Goal: Task Accomplishment & Management: Complete application form

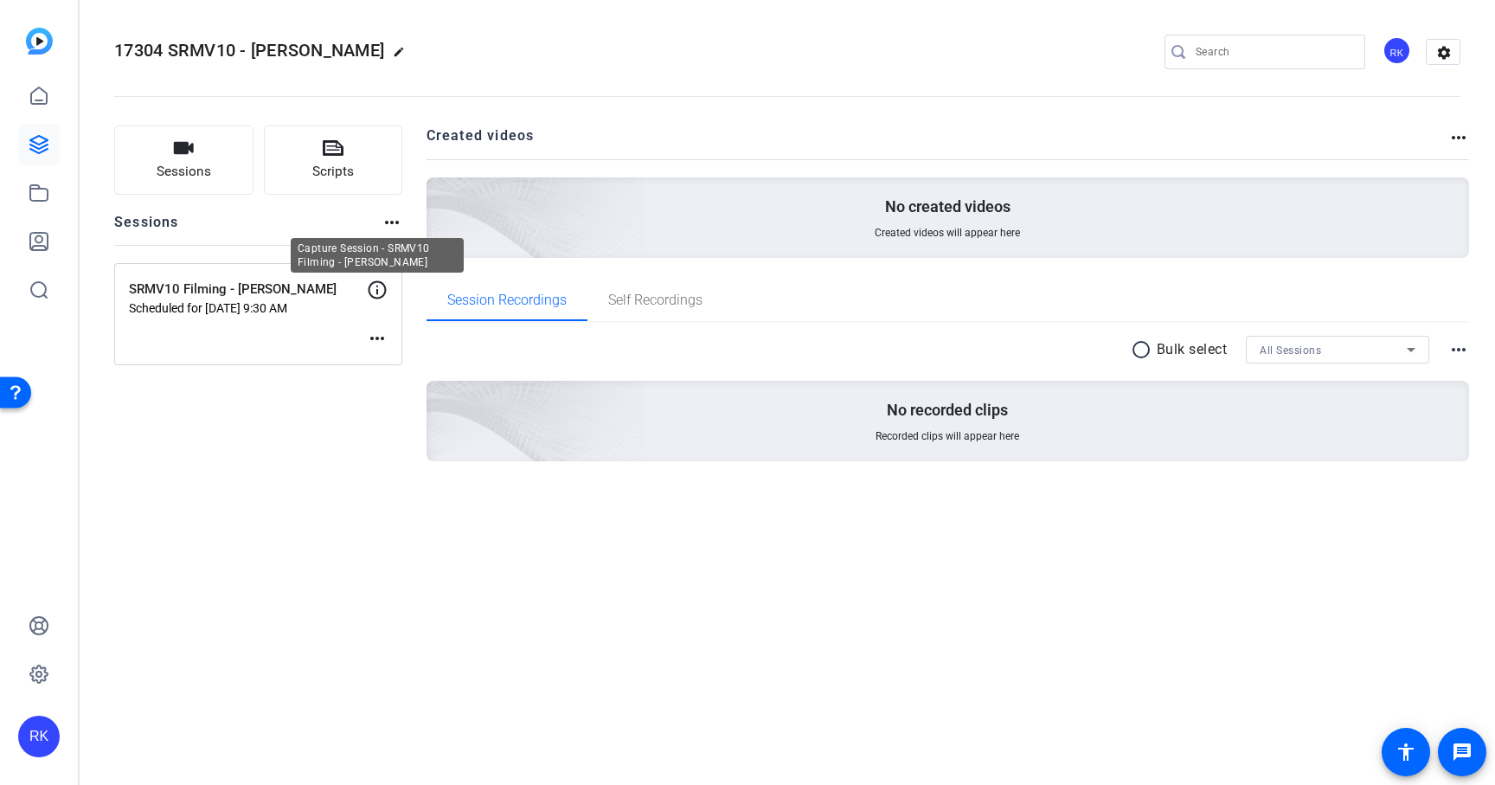
click at [382, 288] on icon at bounding box center [377, 290] width 21 height 21
click at [376, 342] on mat-icon "more_horiz" at bounding box center [377, 338] width 21 height 21
click at [398, 360] on span "Edit Session" at bounding box center [420, 364] width 79 height 21
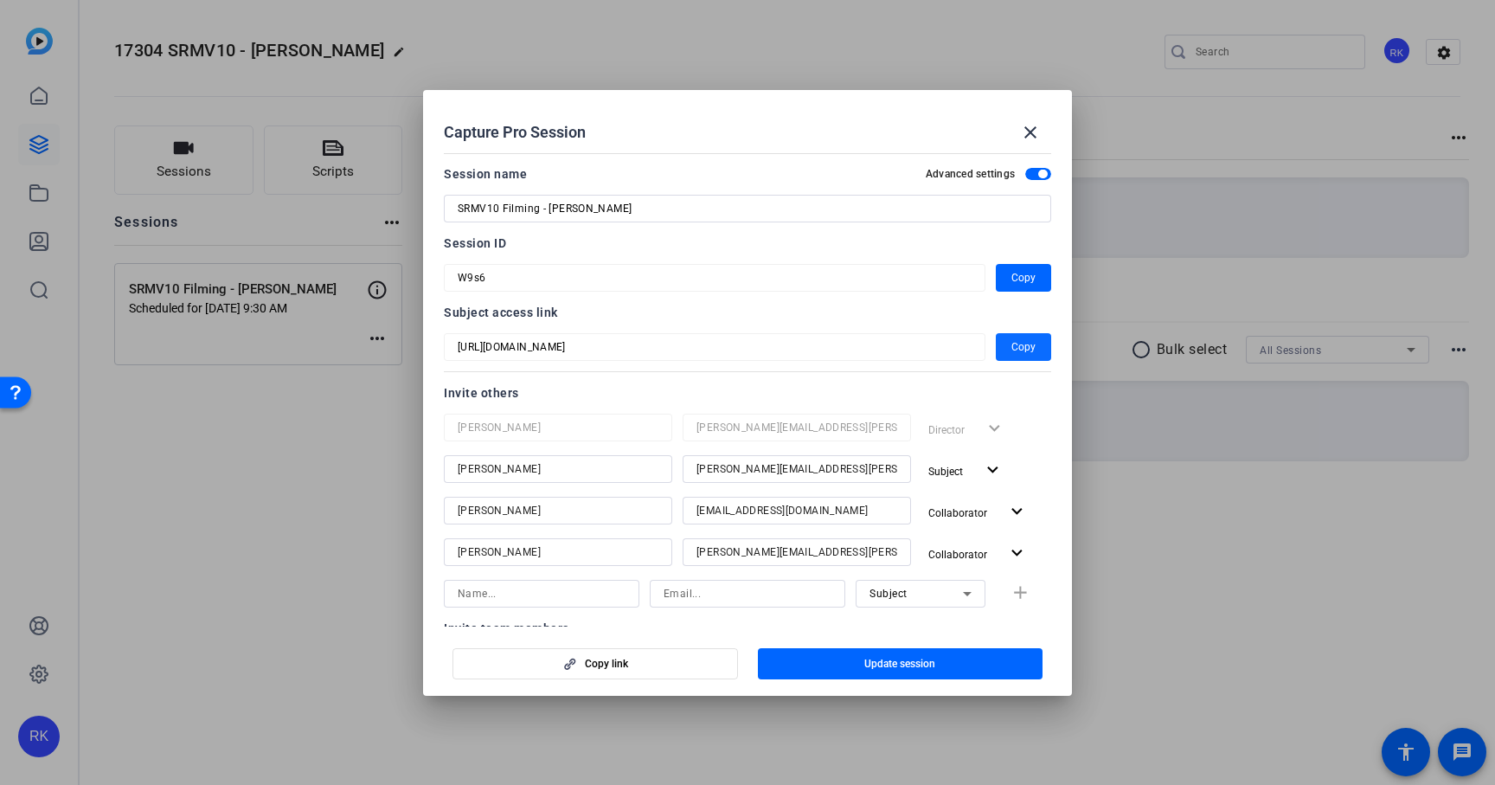
click at [1022, 350] on span "Copy" at bounding box center [1024, 347] width 24 height 21
click at [1019, 275] on span "Copy" at bounding box center [1024, 277] width 24 height 21
click at [1027, 128] on mat-icon "close" at bounding box center [1030, 132] width 21 height 21
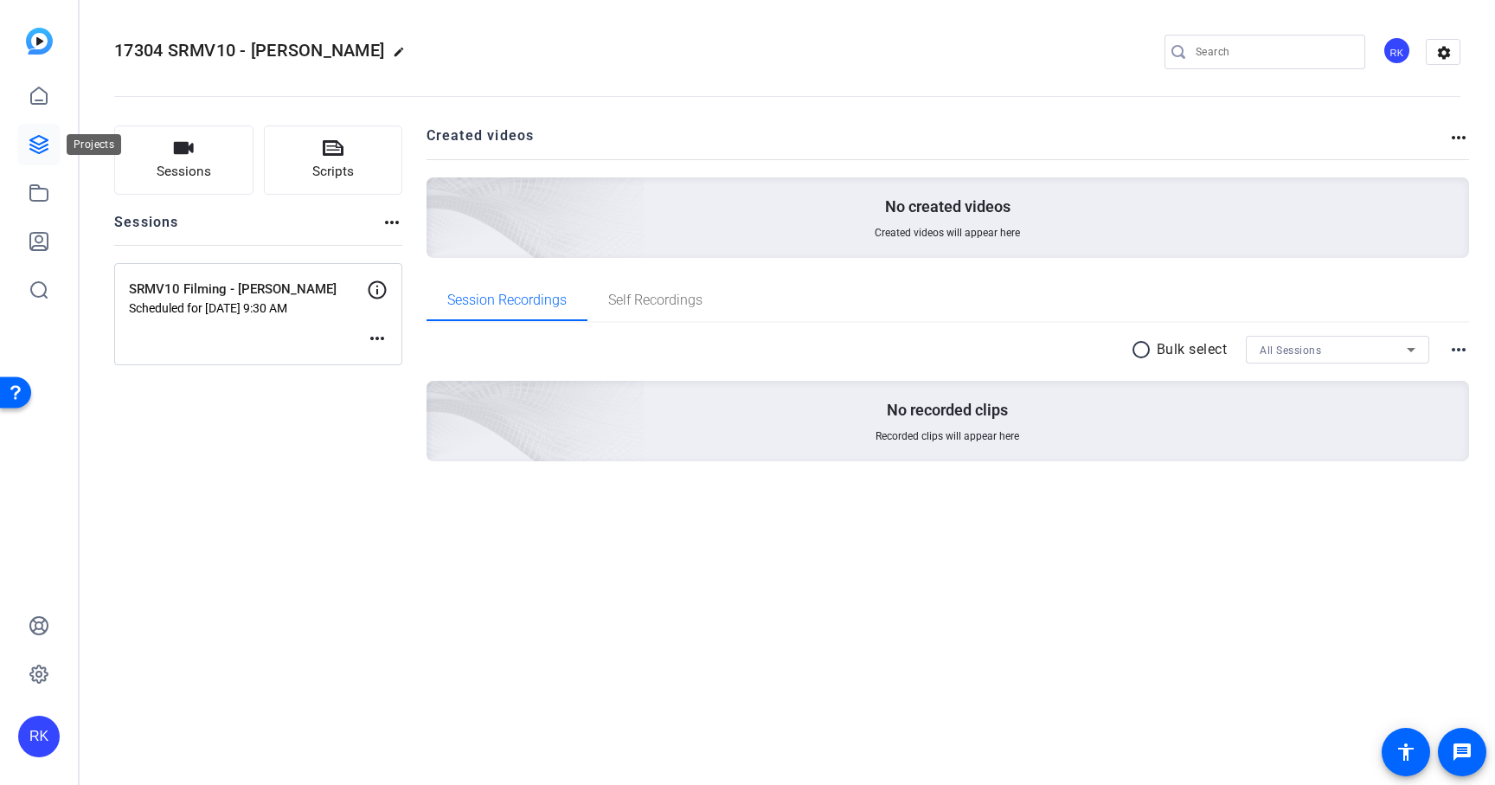
click at [31, 138] on icon at bounding box center [38, 144] width 17 height 17
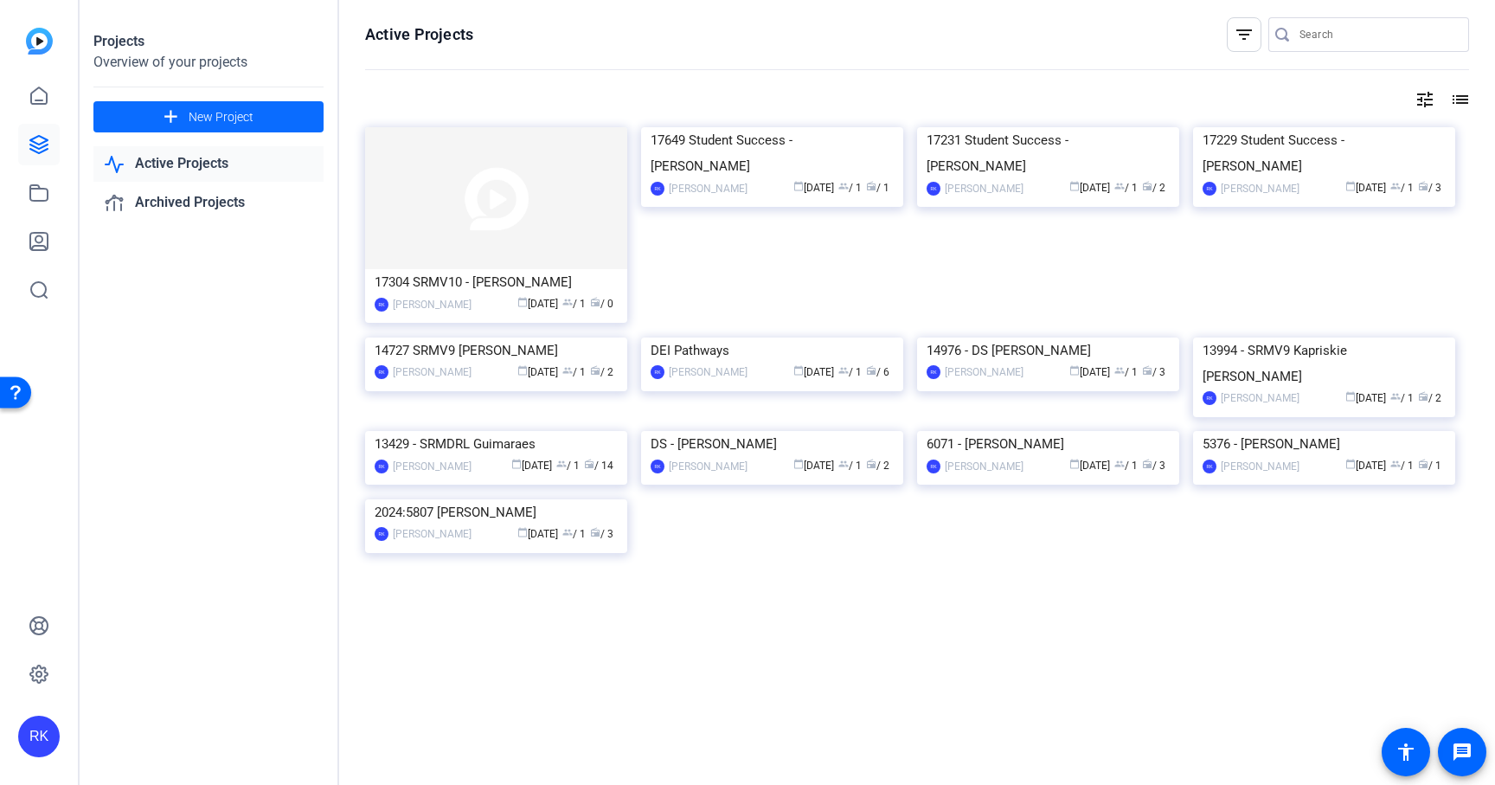
click at [260, 122] on span at bounding box center [208, 117] width 230 height 42
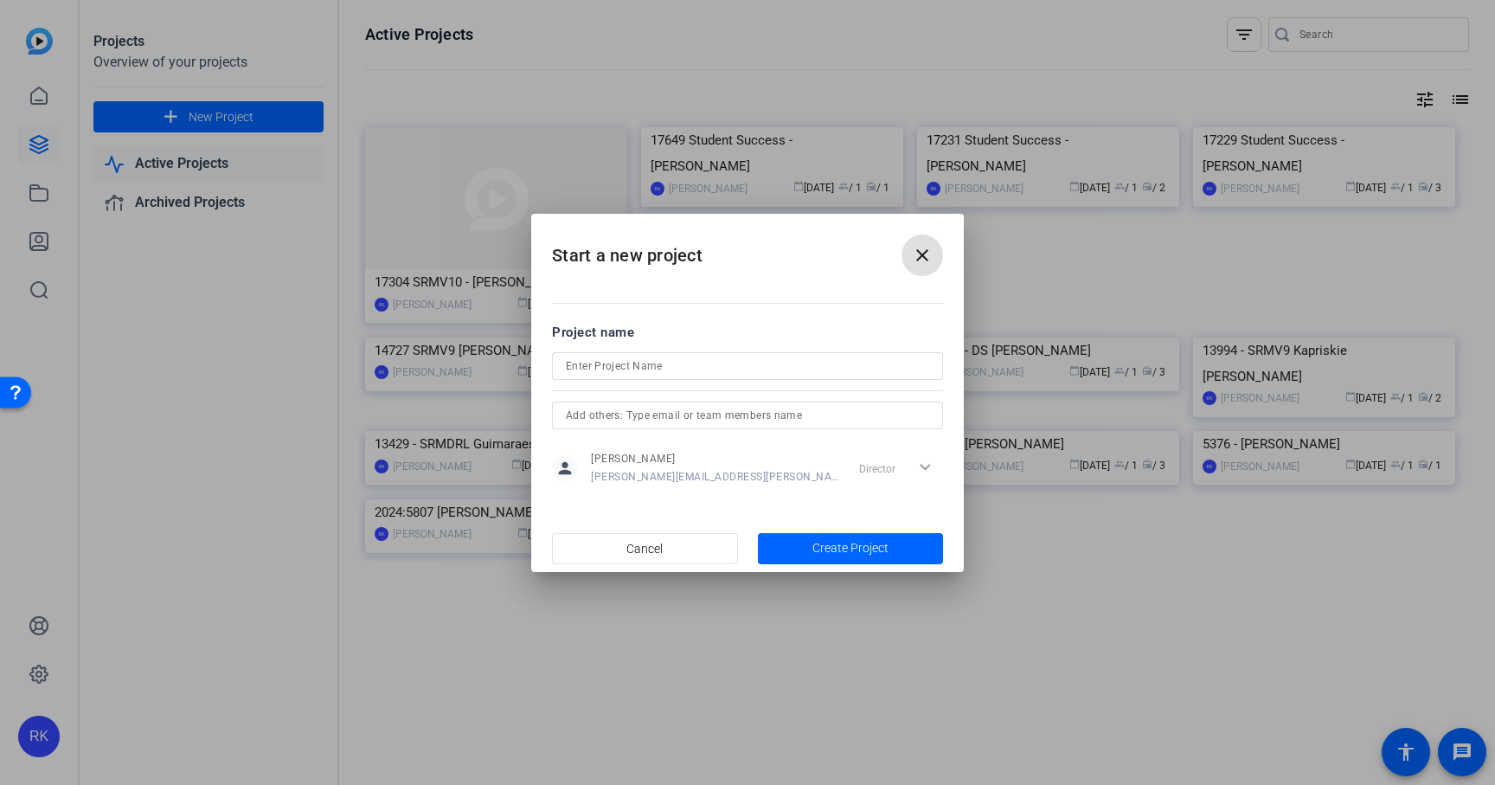
click at [641, 364] on input at bounding box center [747, 366] width 363 height 21
paste input "17637"
type input "17637 Student Success - [PERSON_NAME]"
click at [820, 549] on span "Create Project" at bounding box center [851, 548] width 76 height 18
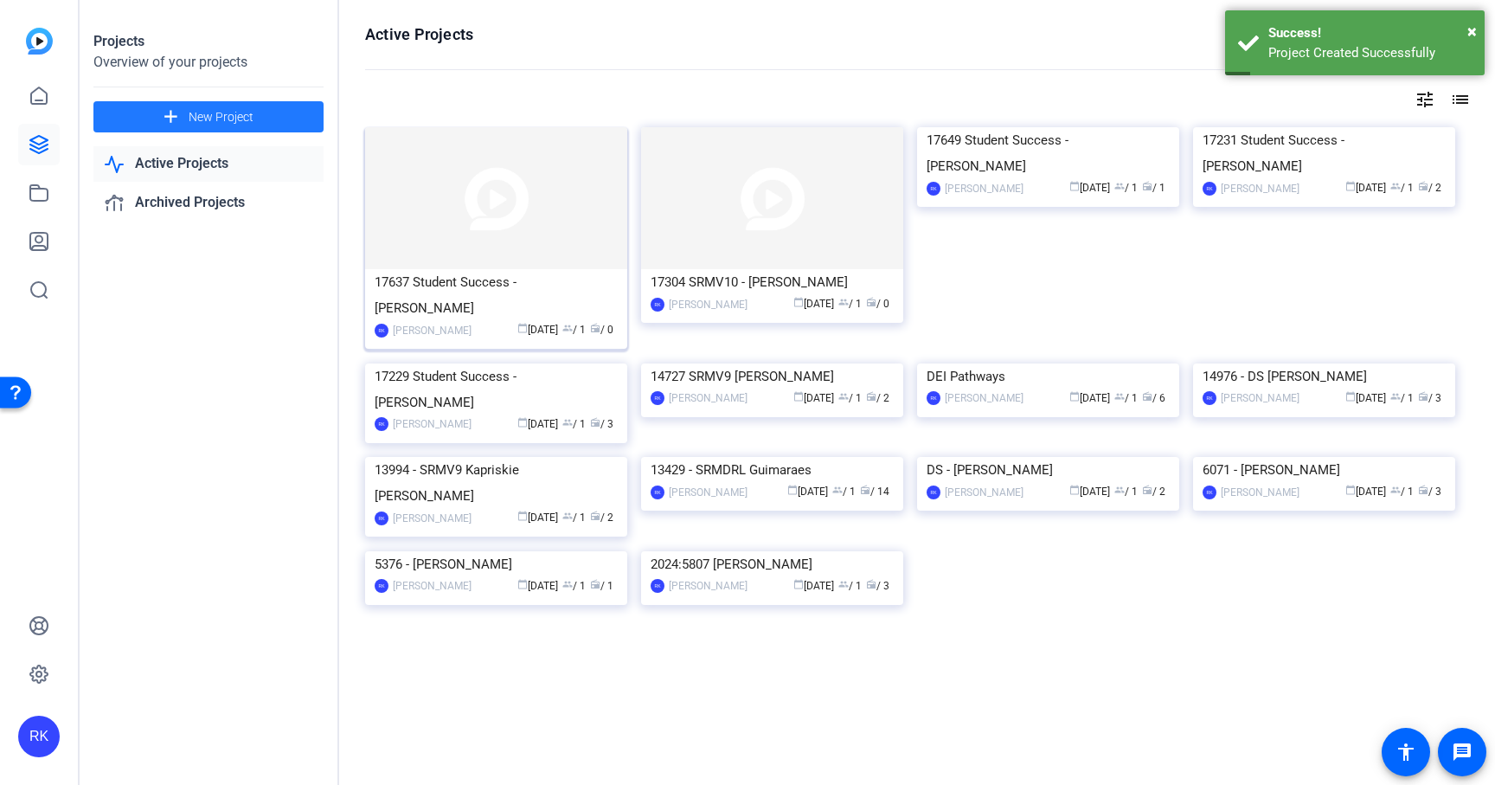
click at [472, 193] on img at bounding box center [496, 198] width 262 height 142
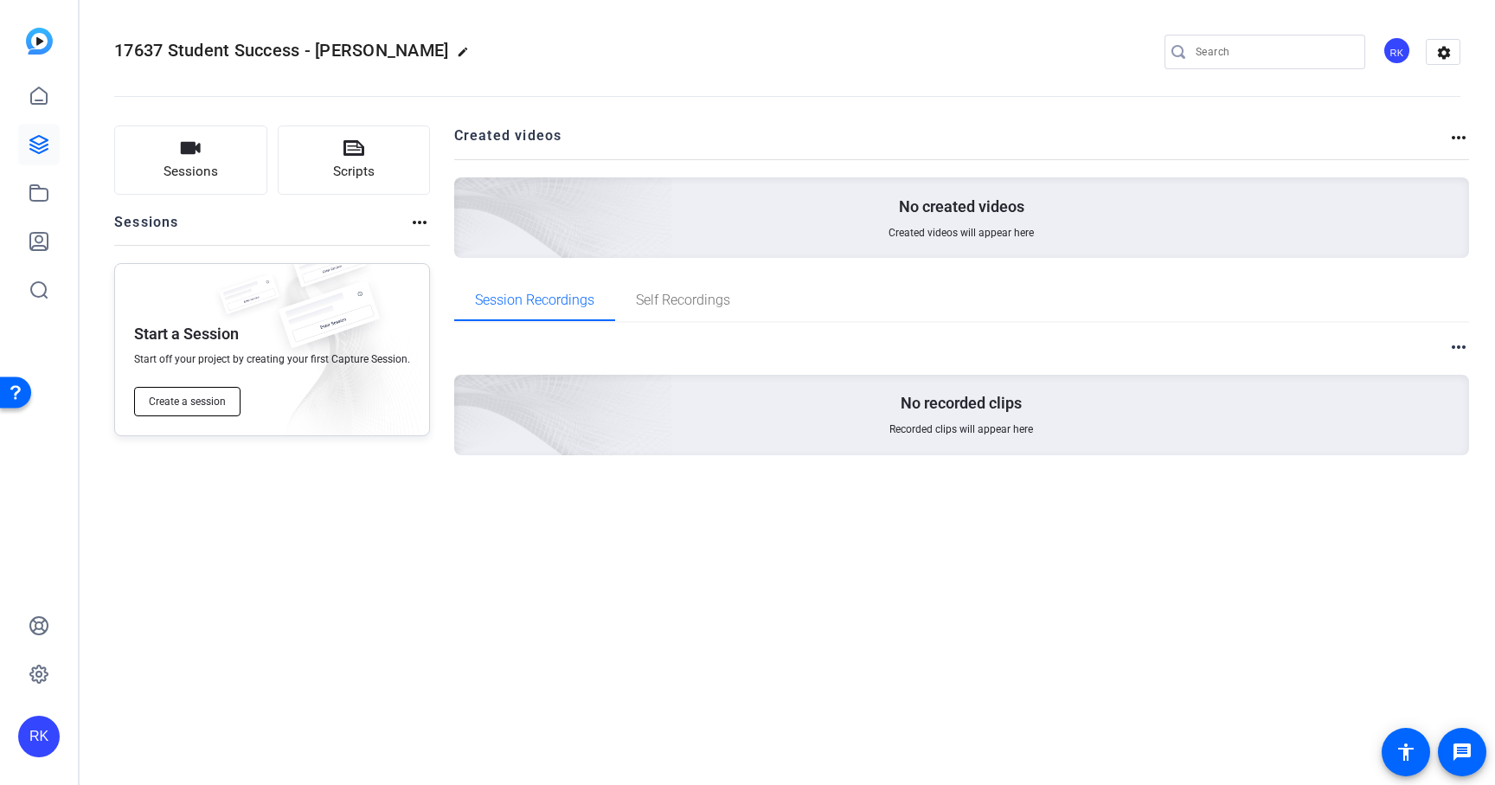
click at [187, 399] on span "Create a session" at bounding box center [187, 402] width 77 height 14
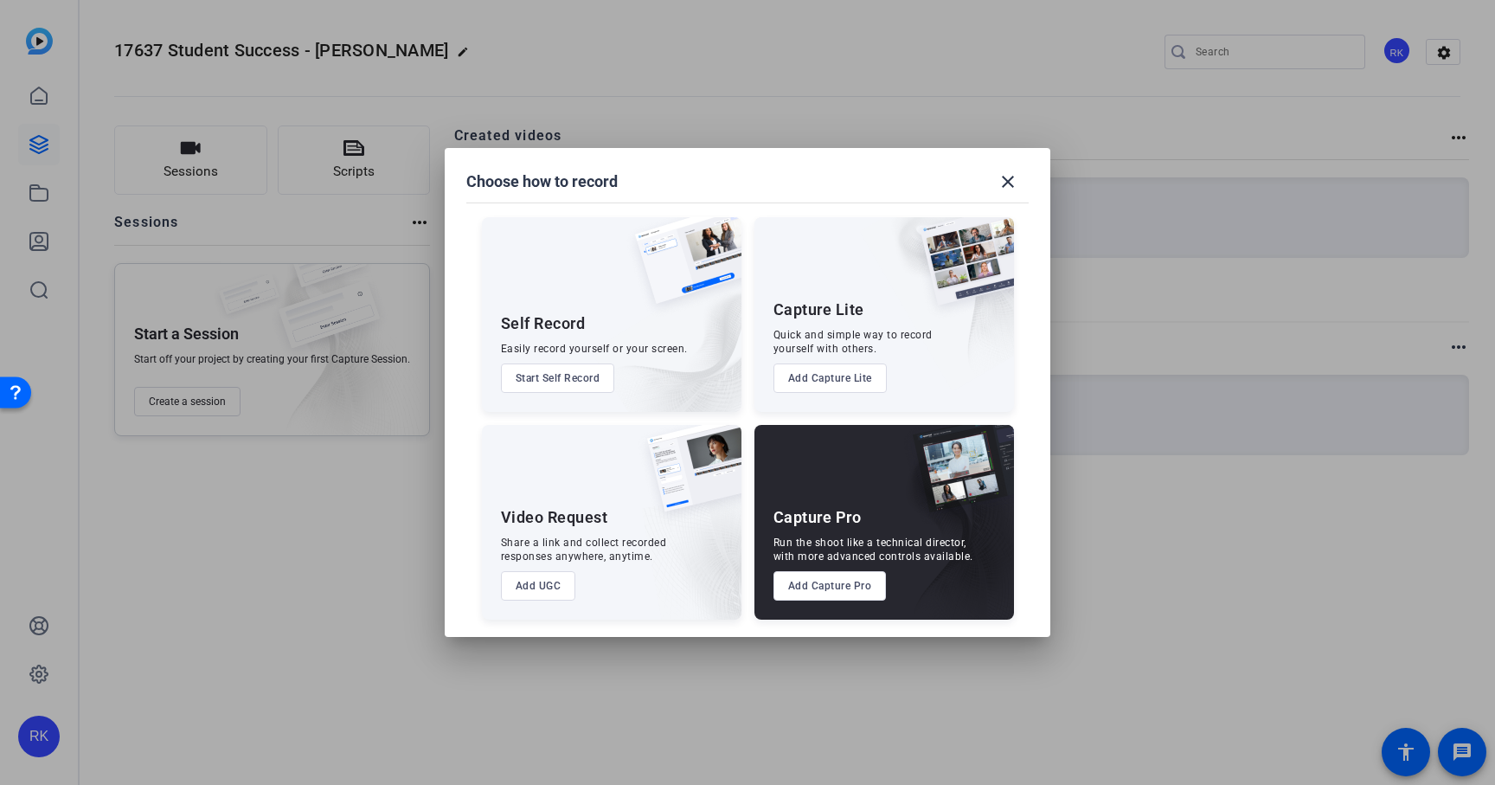
click at [813, 578] on button "Add Capture Pro" at bounding box center [830, 585] width 113 height 29
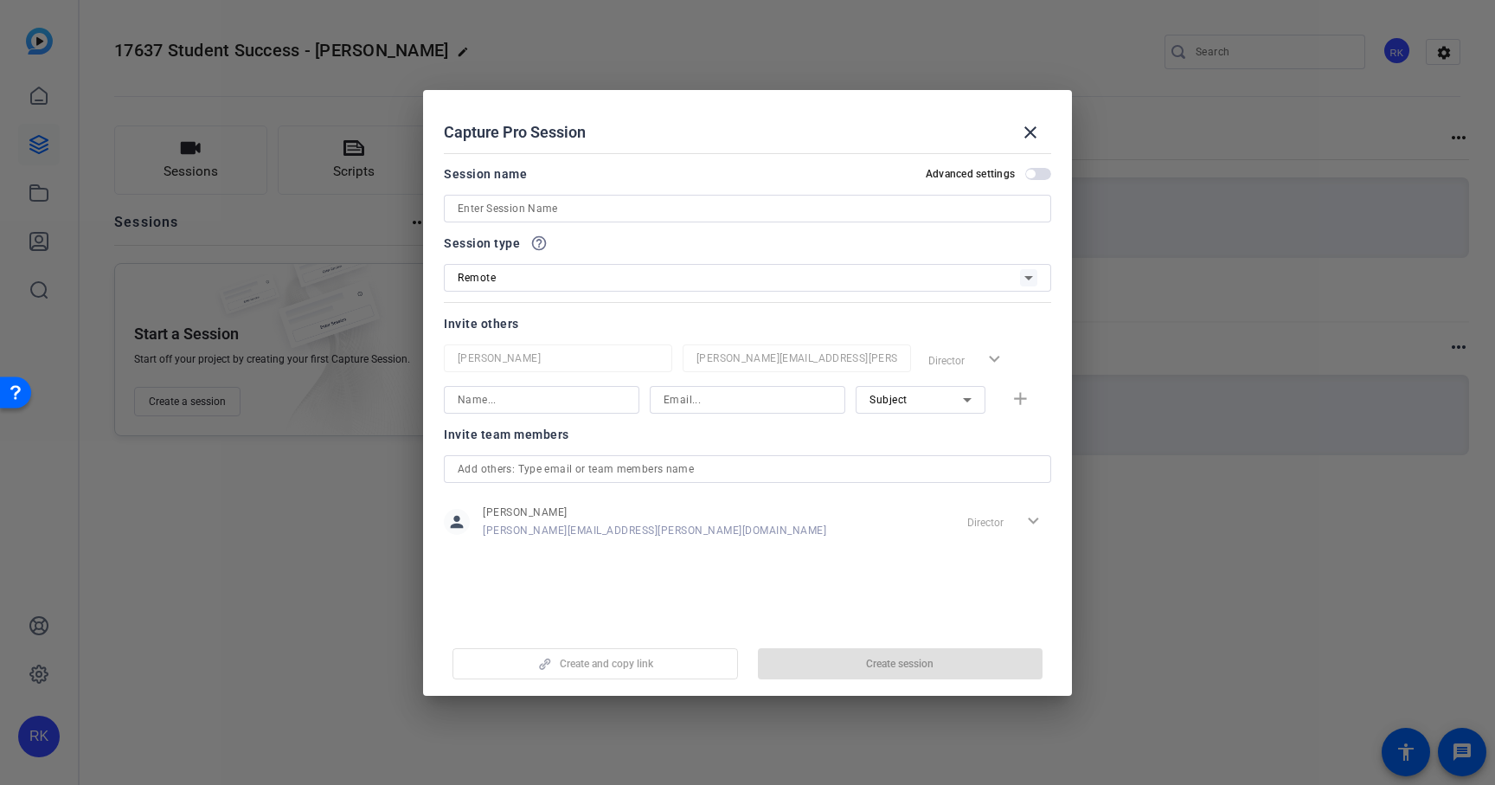
click at [597, 209] on input at bounding box center [748, 208] width 580 height 21
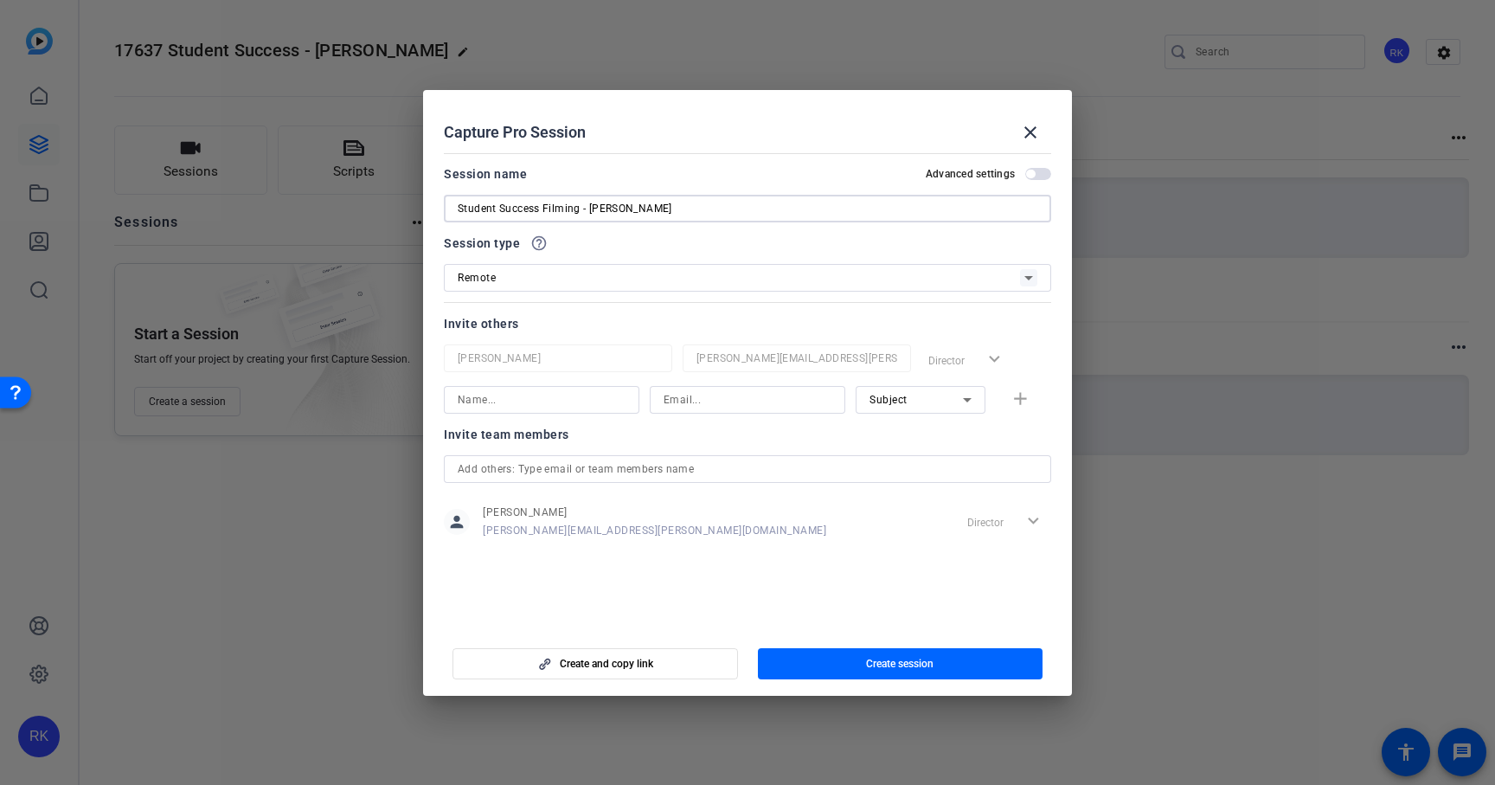
type input "Student Success Filming - [PERSON_NAME]"
click at [615, 399] on input at bounding box center [542, 399] width 168 height 21
type input "[PERSON_NAME]"
paste input "[EMAIL_ADDRESS][DOMAIN_NAME]"
type input "[EMAIL_ADDRESS][DOMAIN_NAME]"
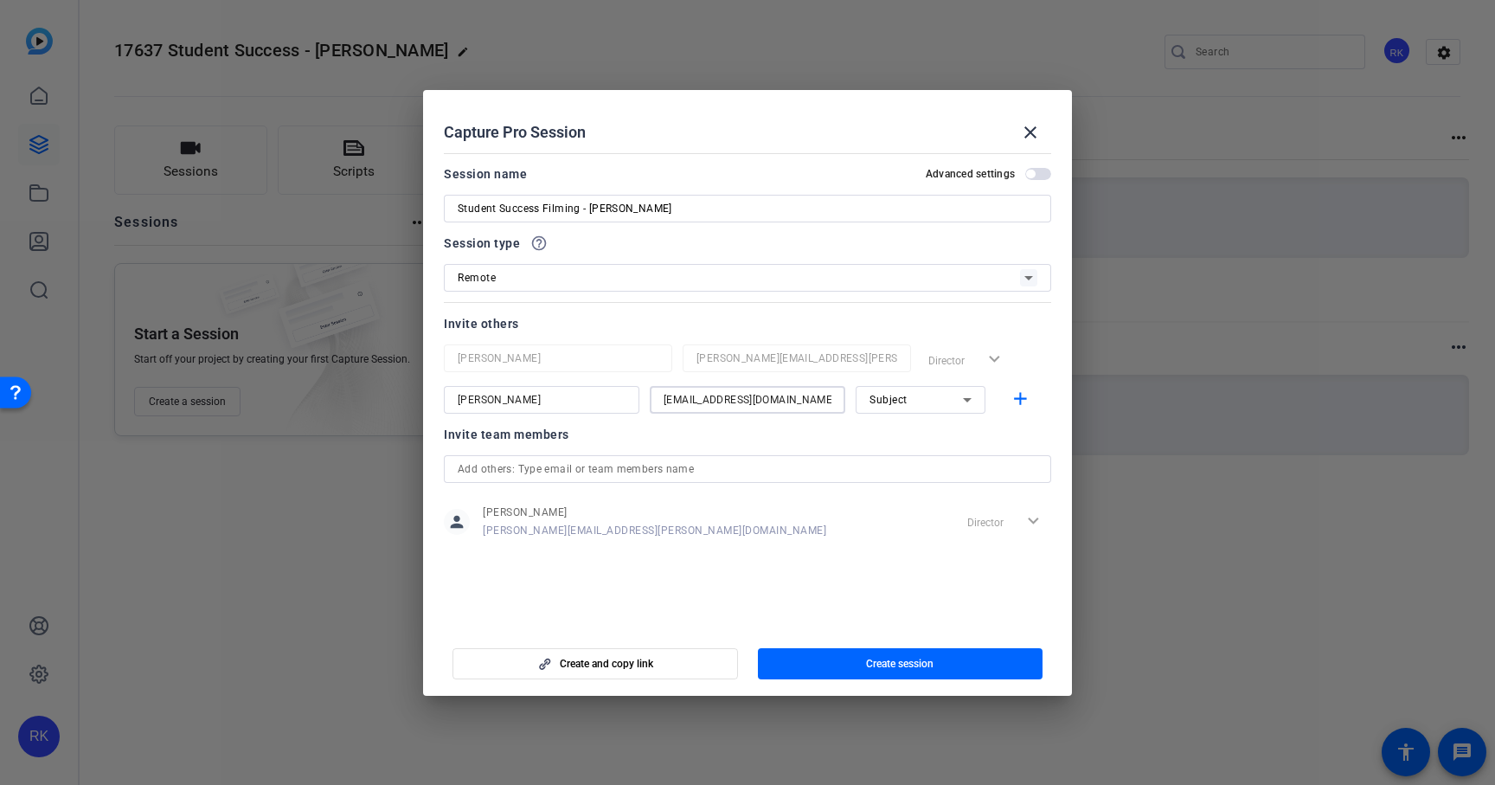
click at [964, 411] on div "Subject" at bounding box center [921, 400] width 102 height 28
click at [936, 427] on mat-option "Collaborator" at bounding box center [921, 435] width 130 height 28
click at [1020, 396] on mat-icon "add" at bounding box center [1021, 400] width 22 height 22
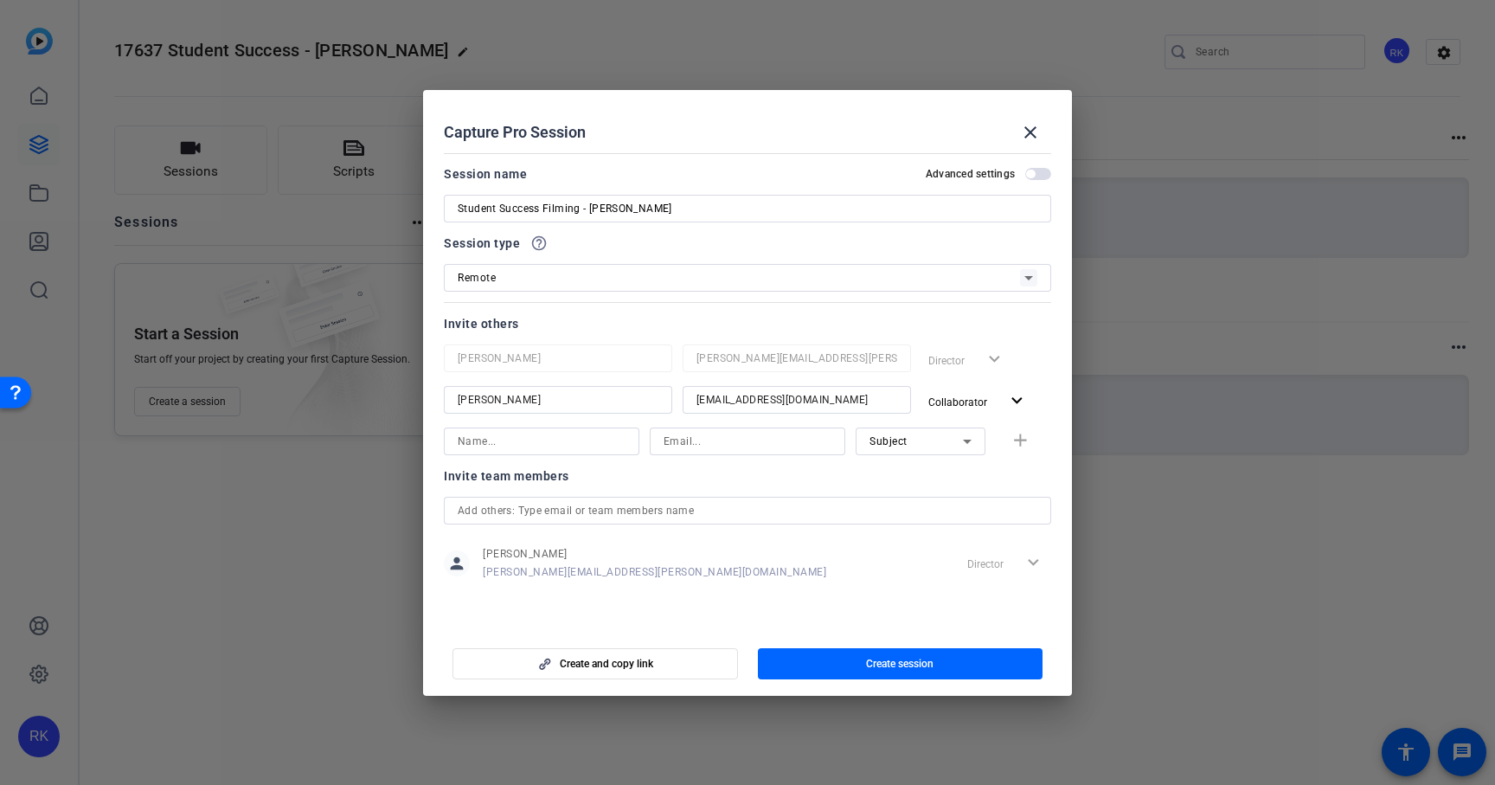
click at [584, 439] on input at bounding box center [542, 441] width 168 height 21
type input "[PERSON_NAME]"
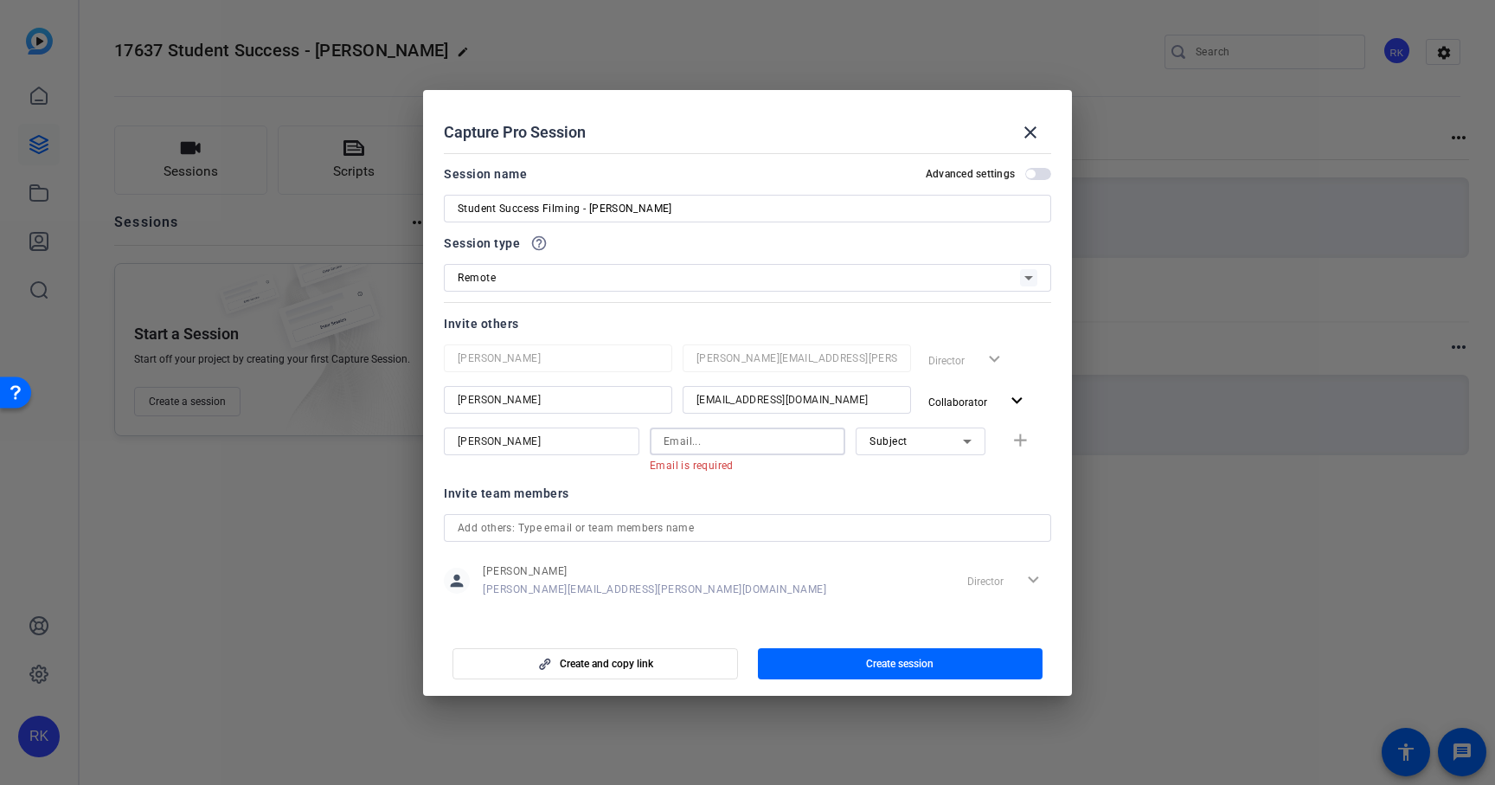
paste input "[PERSON_NAME][EMAIL_ADDRESS][PERSON_NAME][DOMAIN_NAME]"
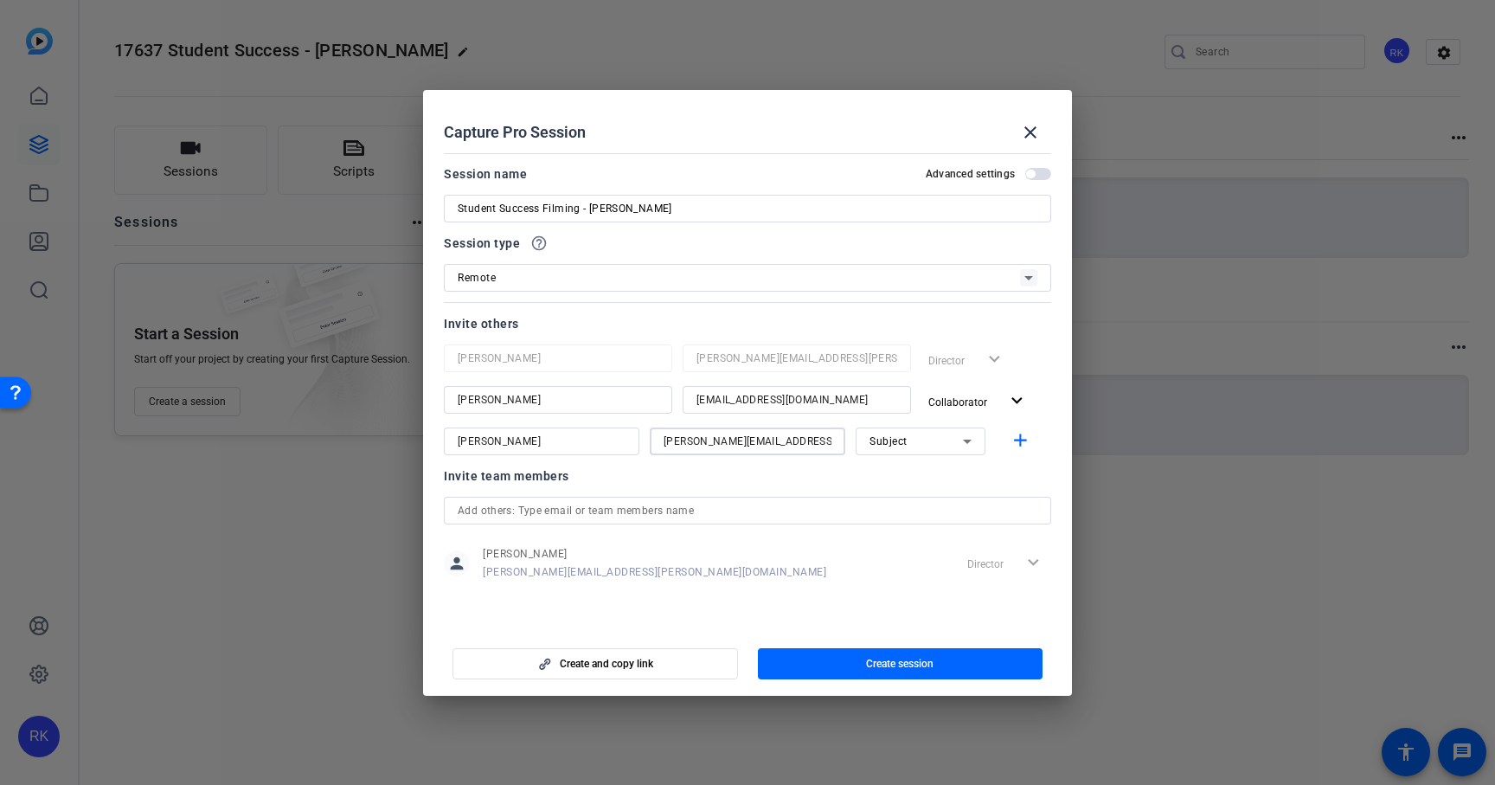
type input "[PERSON_NAME][EMAIL_ADDRESS][PERSON_NAME][DOMAIN_NAME]"
click at [916, 446] on div "Subject" at bounding box center [916, 441] width 93 height 22
click at [907, 477] on span "Collaborator" at bounding box center [901, 476] width 63 height 21
click at [1018, 440] on mat-icon "add" at bounding box center [1021, 441] width 22 height 22
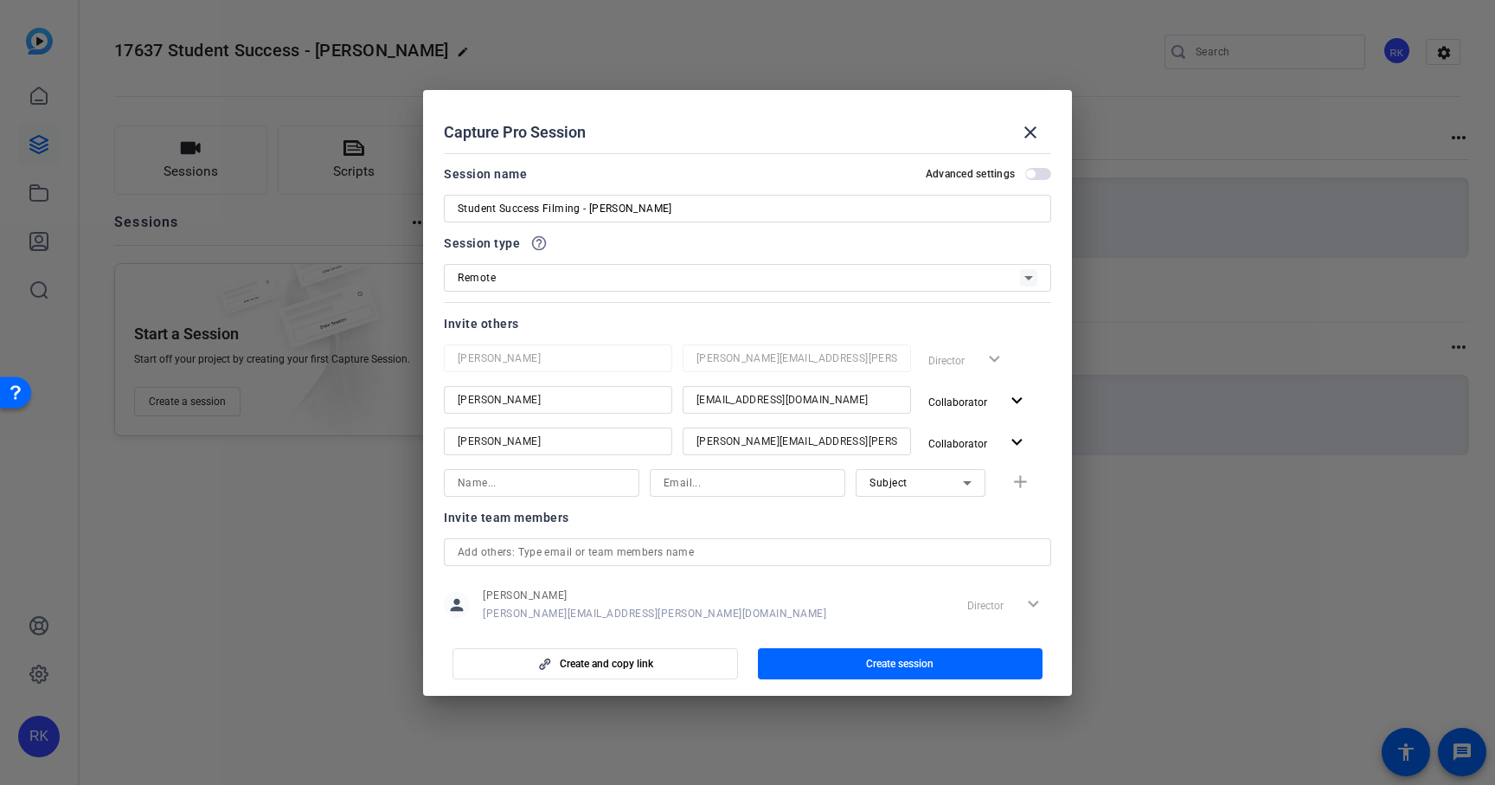
click at [612, 485] on input at bounding box center [542, 482] width 168 height 21
type input "[PERSON_NAME]"
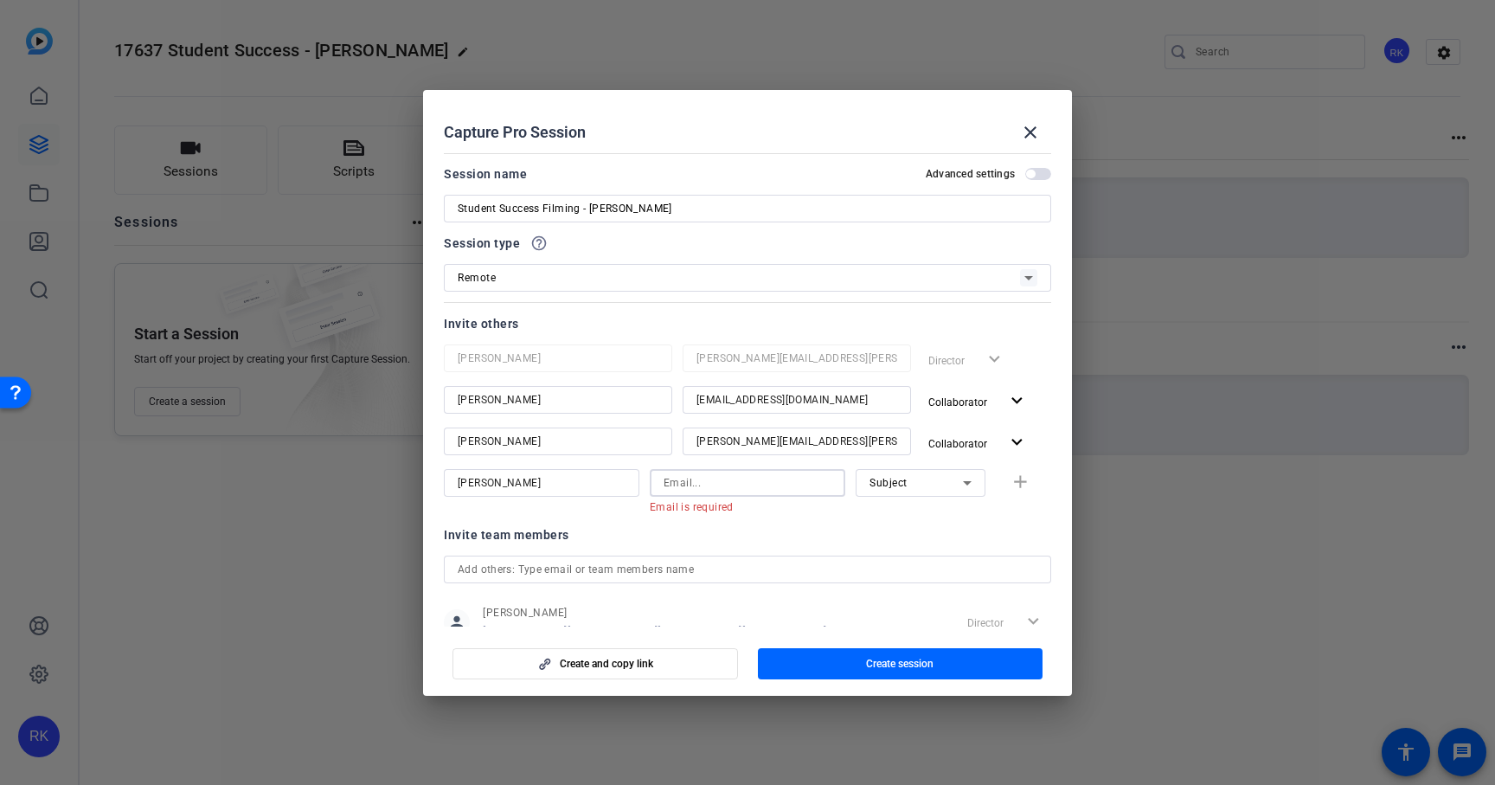
paste input "[EMAIL_ADDRESS][DOMAIN_NAME]"
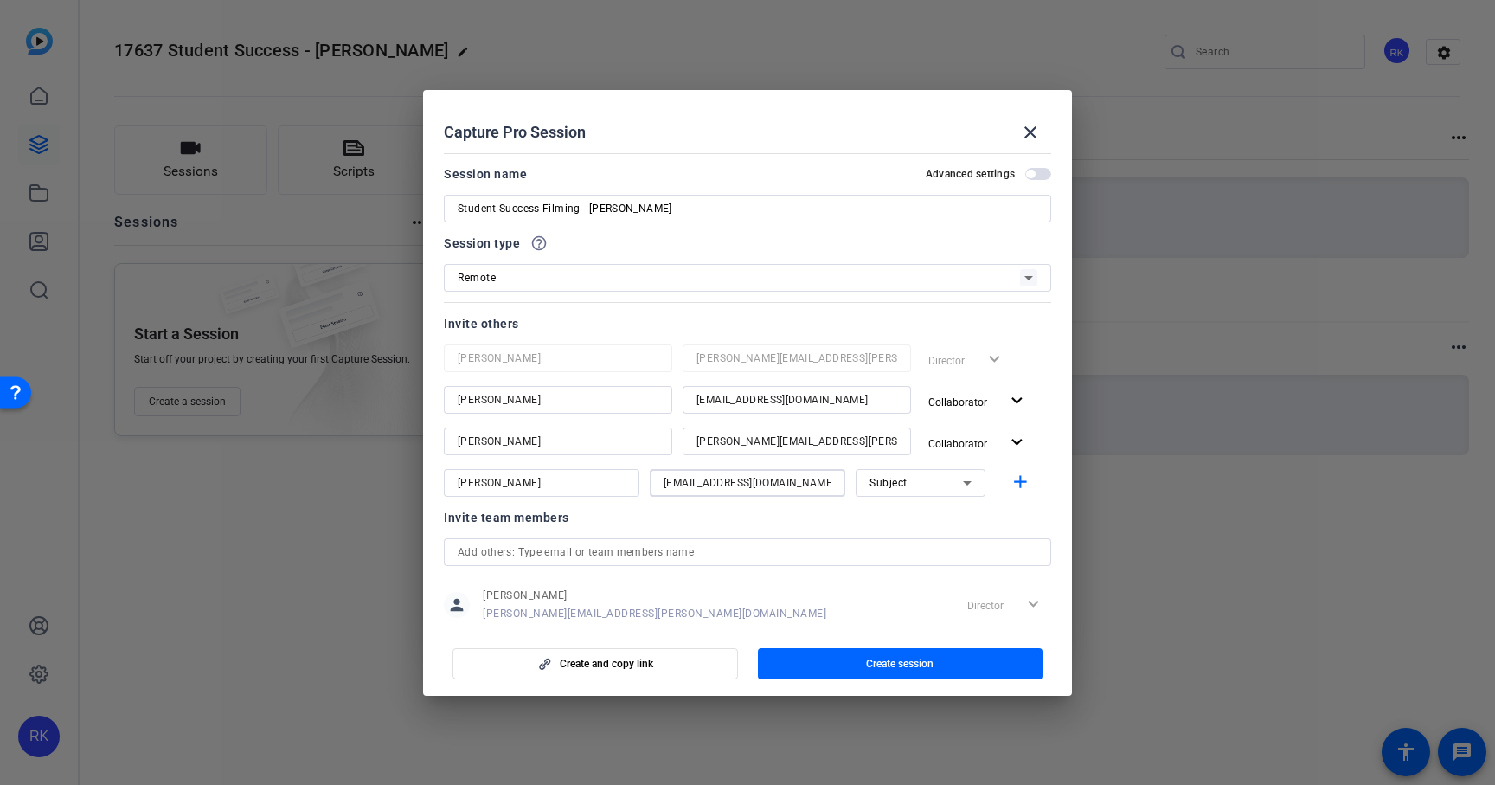
type input "[EMAIL_ADDRESS][DOMAIN_NAME]"
click at [962, 484] on icon at bounding box center [967, 482] width 21 height 21
click at [921, 572] on mat-option "Subject" at bounding box center [921, 573] width 130 height 28
click at [1019, 484] on mat-icon "add" at bounding box center [1021, 483] width 22 height 22
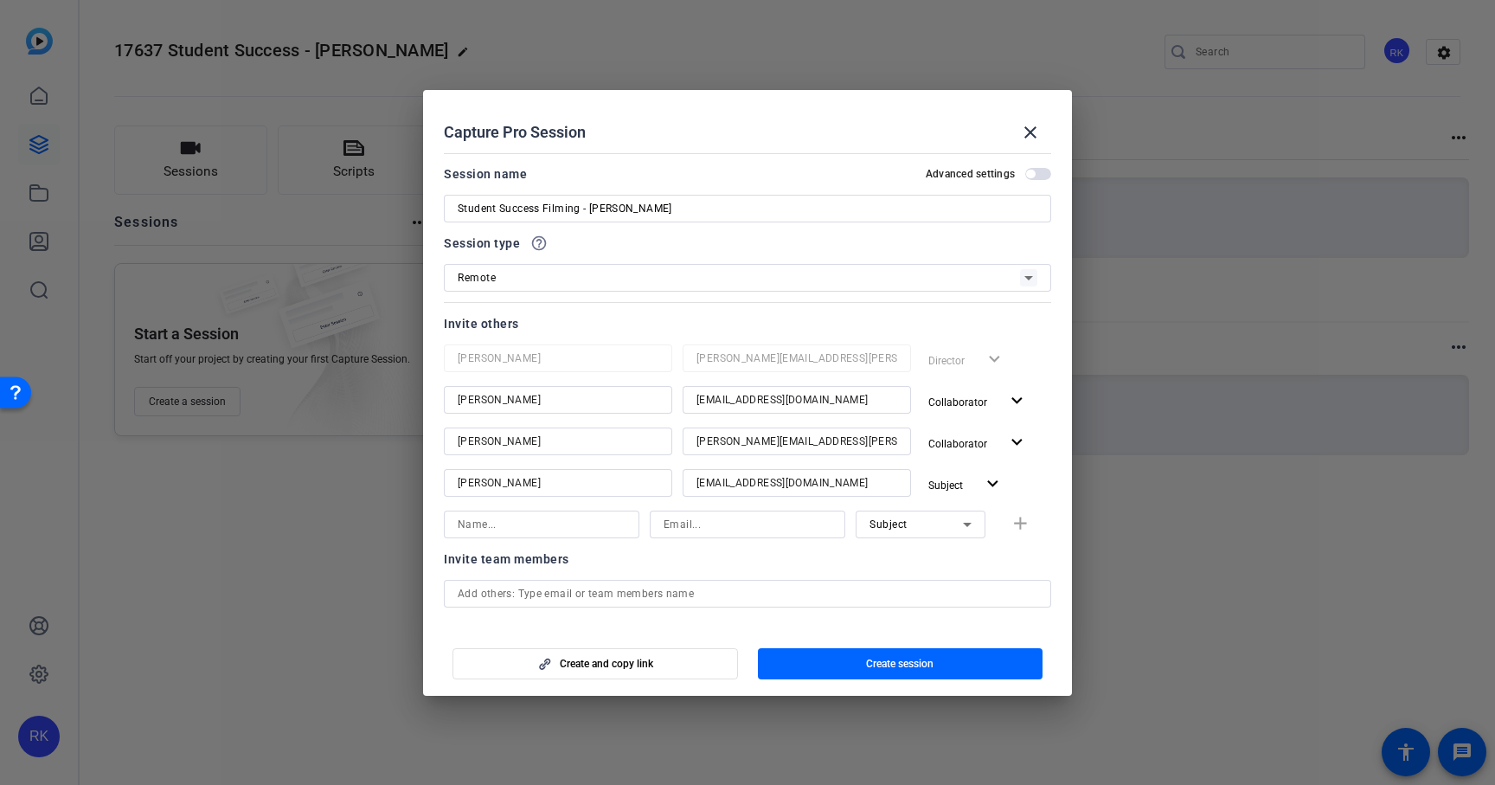
click at [1034, 175] on span "button" at bounding box center [1030, 174] width 9 height 9
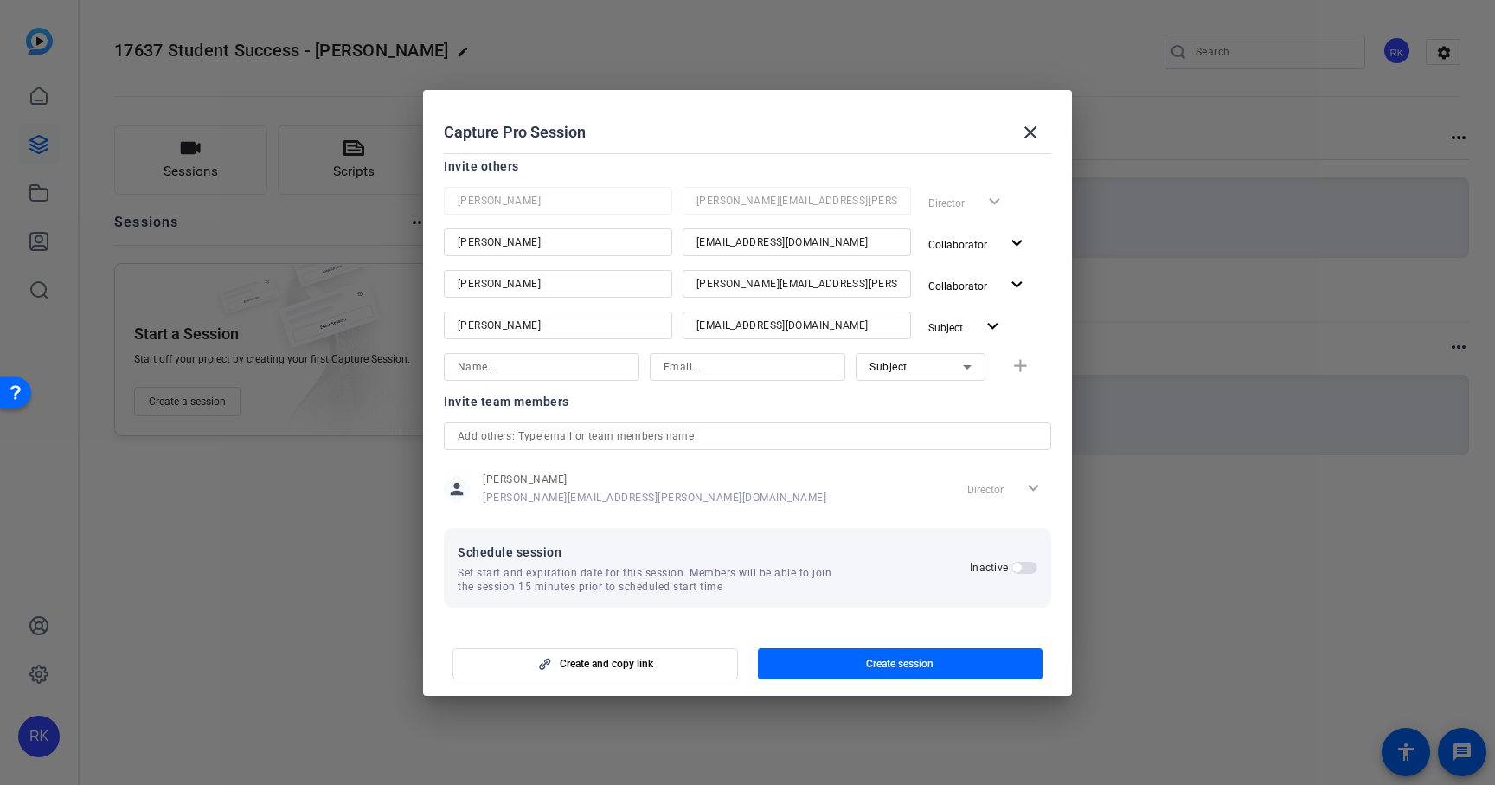
click at [1021, 565] on span "button" at bounding box center [1025, 568] width 26 height 12
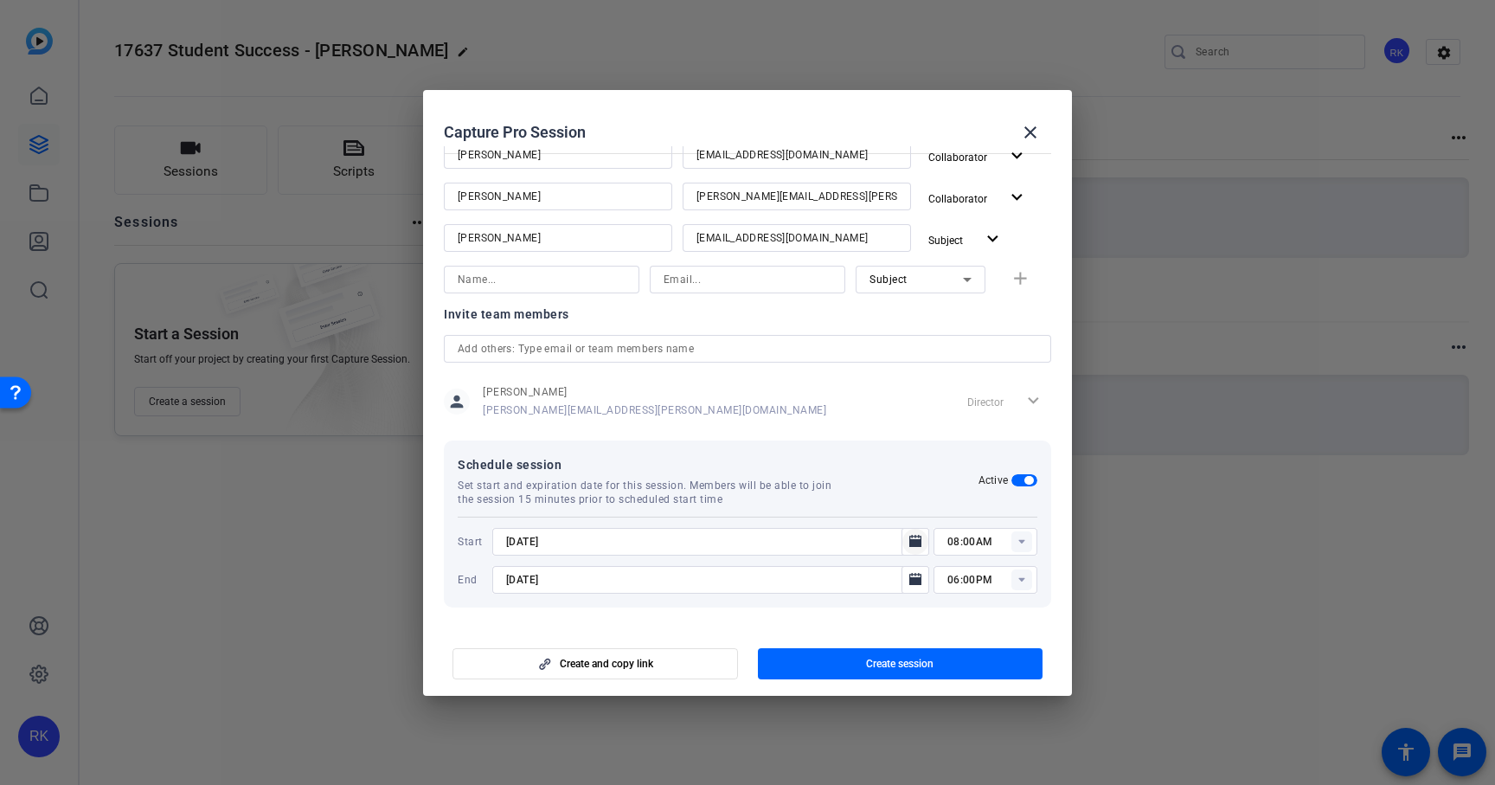
click at [913, 542] on icon "Open calendar" at bounding box center [916, 541] width 12 height 12
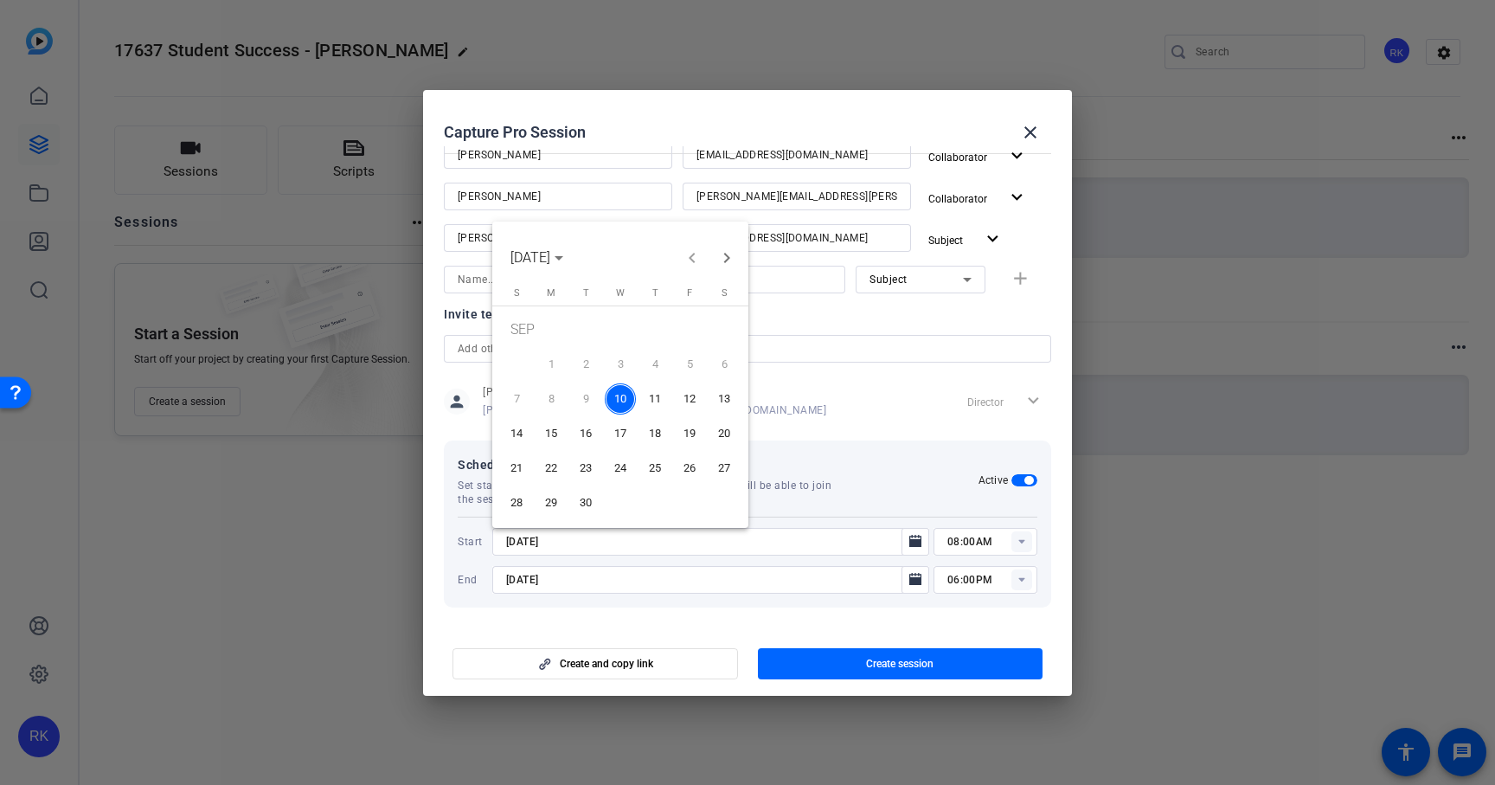
click at [660, 398] on span "11" at bounding box center [655, 398] width 31 height 31
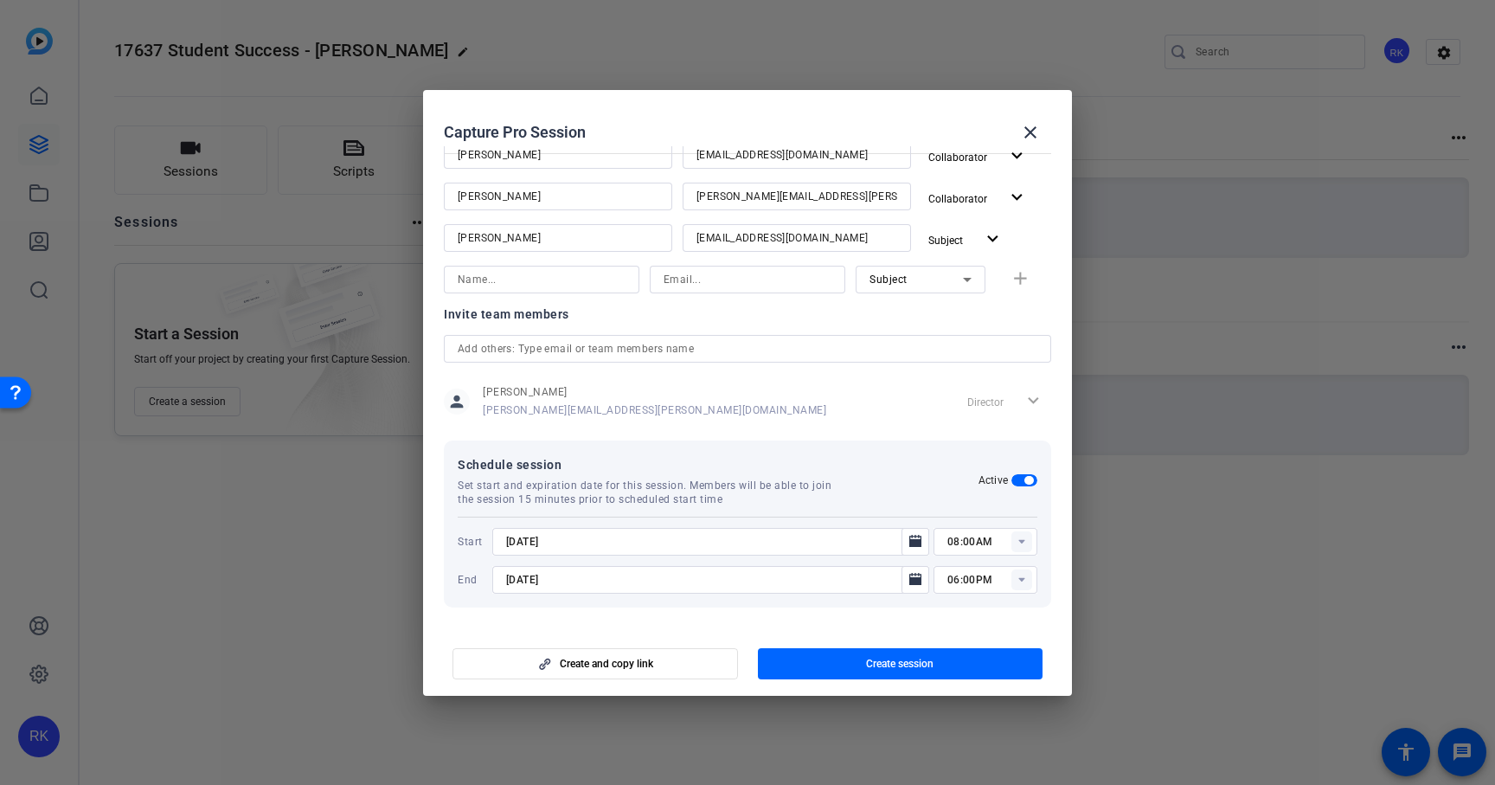
type input "[DATE]"
click at [1020, 546] on rect at bounding box center [1022, 541] width 21 height 21
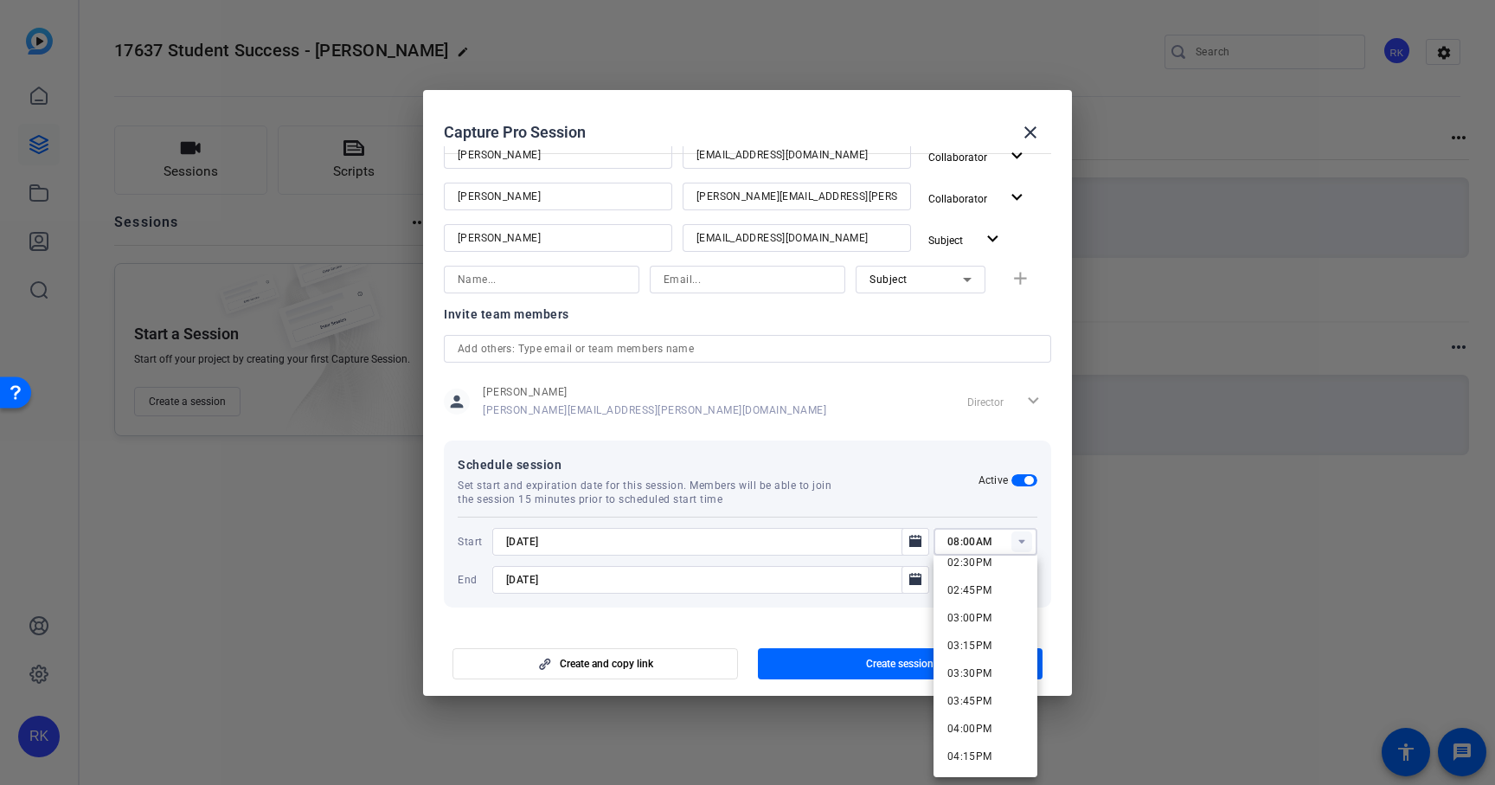
scroll to position [1596, 0]
click at [981, 636] on span "03:00PM" at bounding box center [970, 642] width 45 height 12
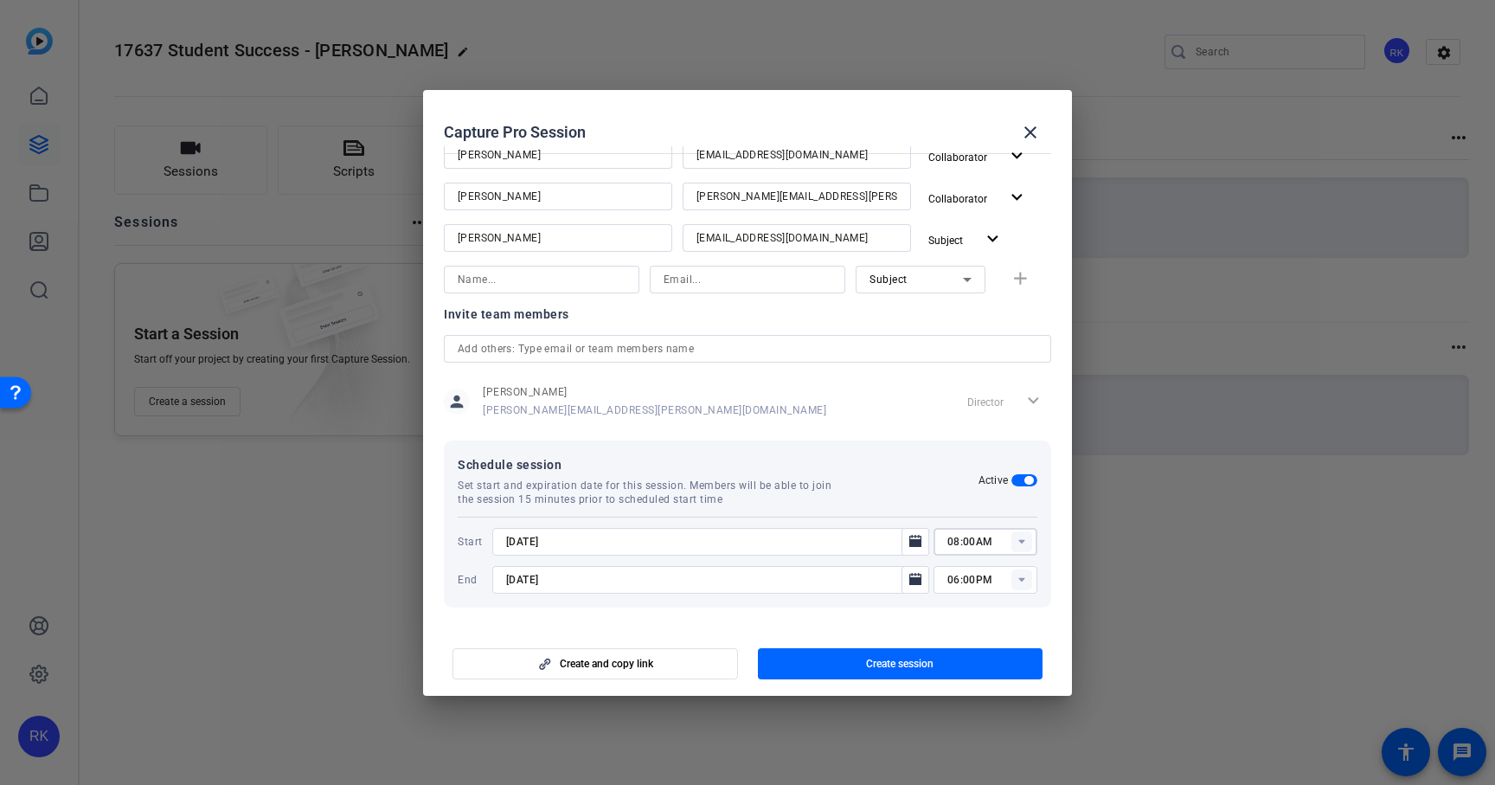
type input "03:00PM"
click at [1026, 577] on rect at bounding box center [1022, 579] width 21 height 21
click at [974, 389] on span "04:30PM" at bounding box center [970, 387] width 45 height 12
type input "04:30PM"
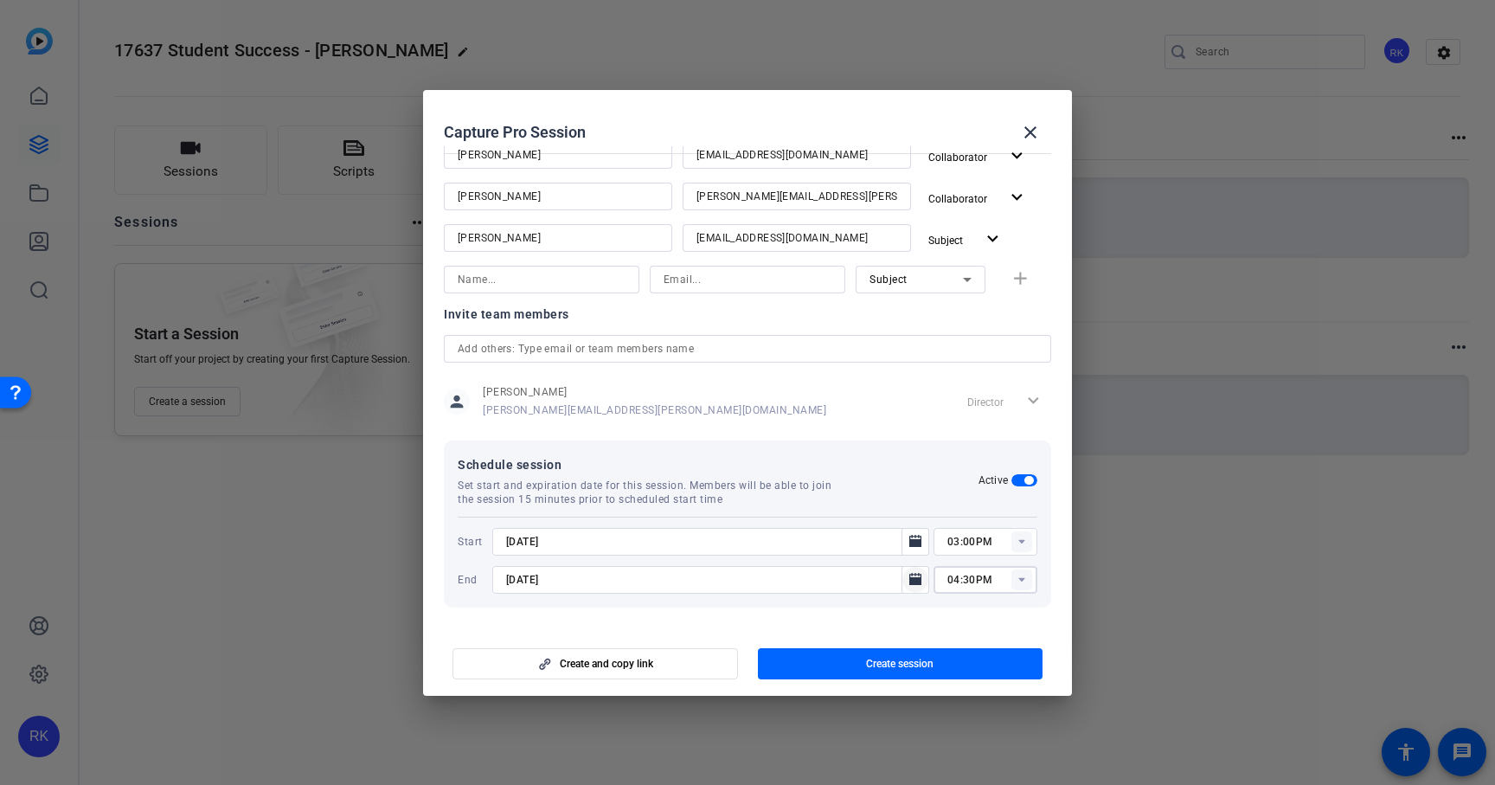
click at [916, 579] on icon "Open calendar" at bounding box center [916, 579] width 12 height 12
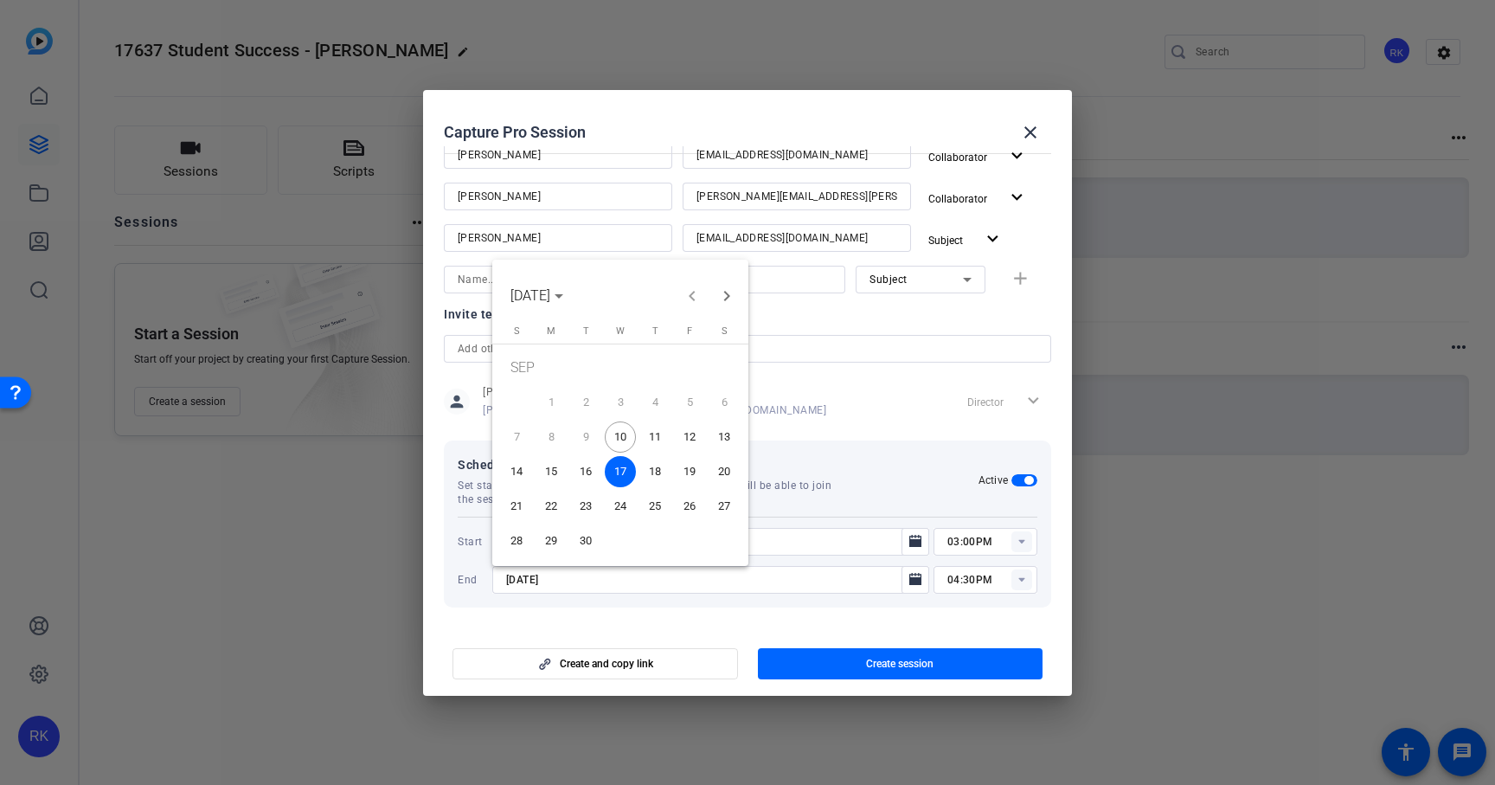
click at [656, 434] on span "11" at bounding box center [655, 436] width 31 height 31
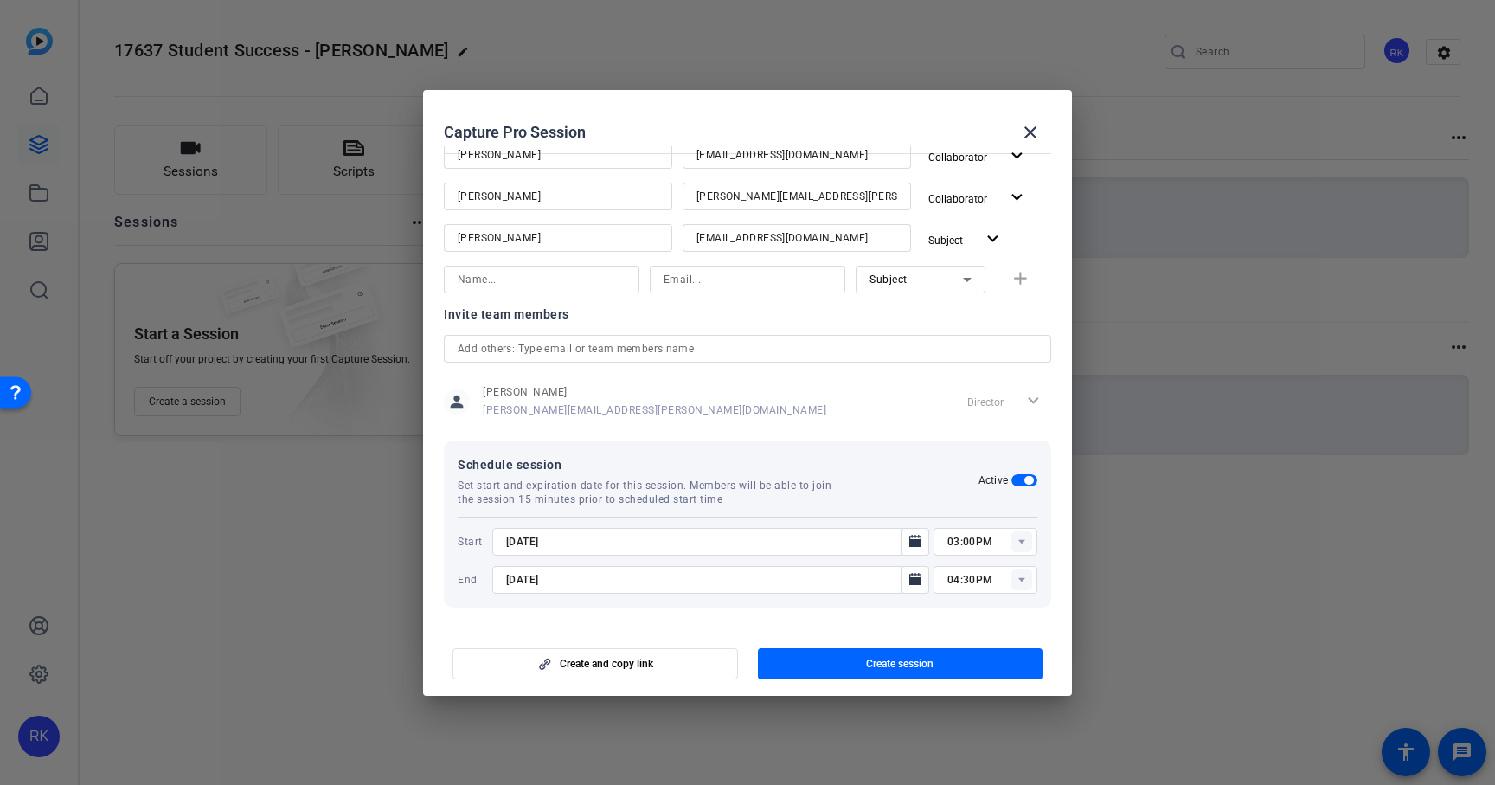
type input "[DATE]"
click at [738, 612] on div at bounding box center [710, 603] width 437 height 19
click at [881, 671] on span "button" at bounding box center [901, 664] width 286 height 42
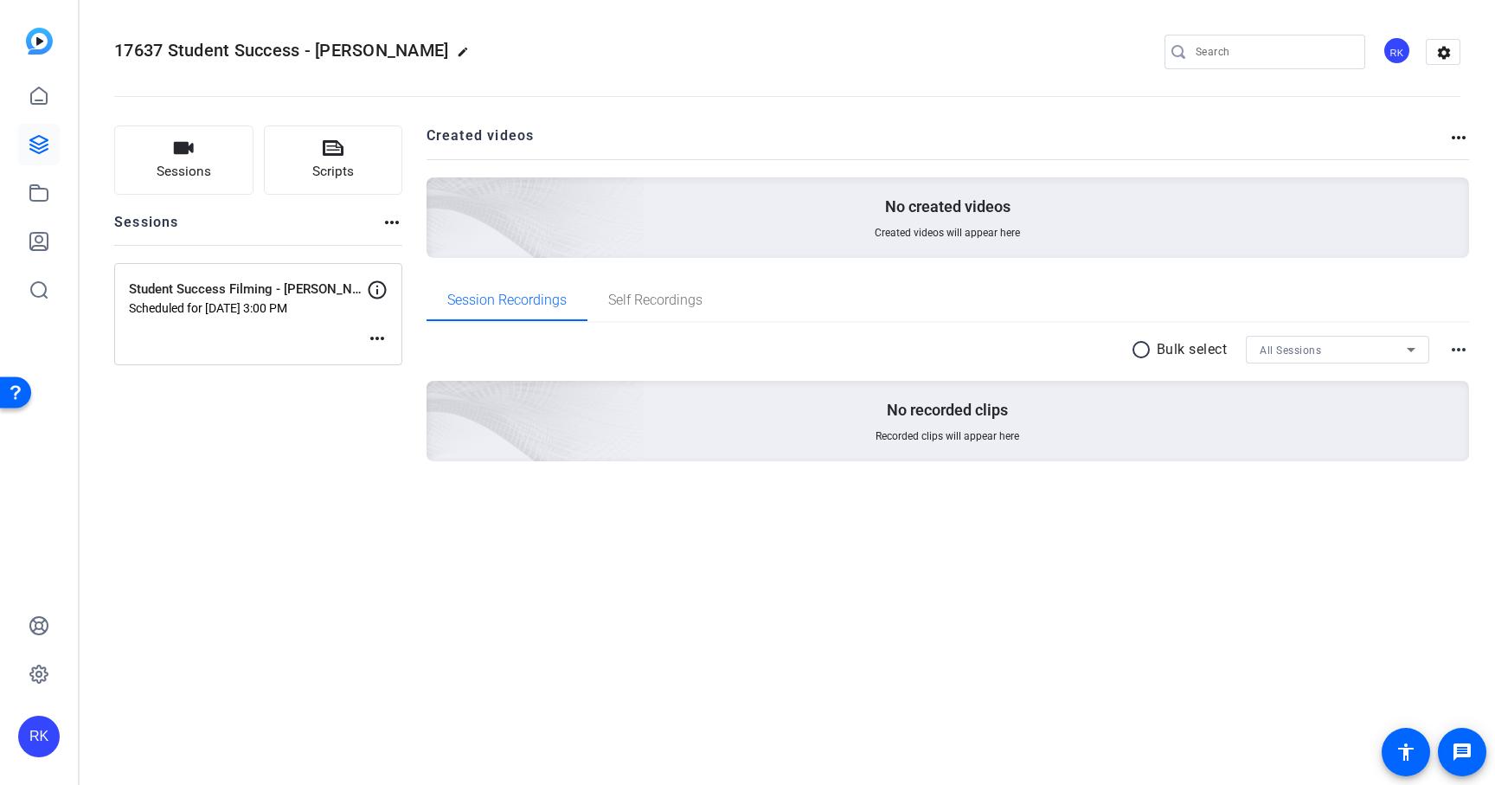
click at [378, 346] on mat-icon "more_horiz" at bounding box center [377, 338] width 21 height 21
click at [412, 363] on span "Edit Session" at bounding box center [420, 364] width 79 height 21
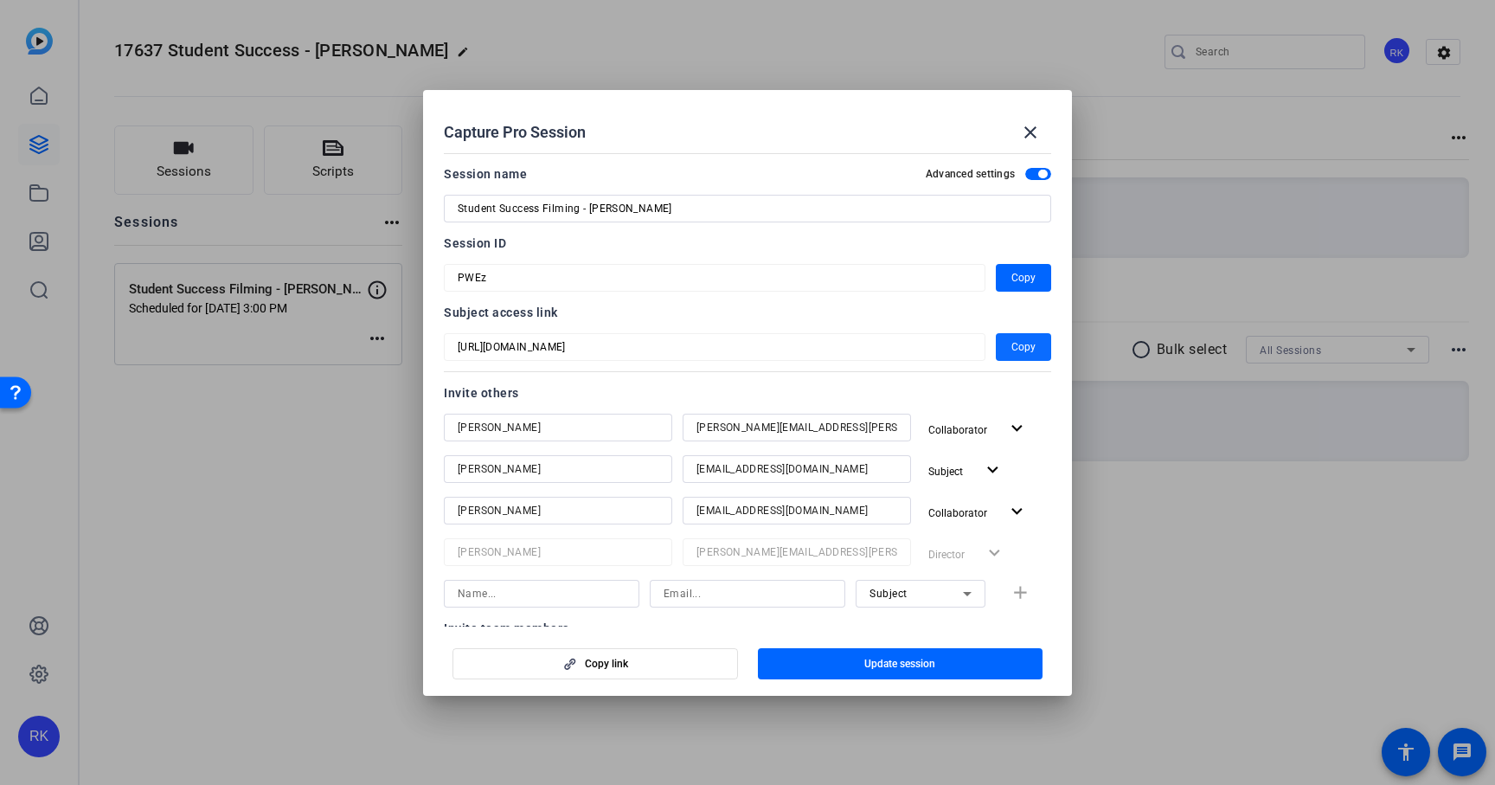
click at [1029, 347] on span "Copy" at bounding box center [1024, 347] width 24 height 21
click at [1011, 273] on span "button" at bounding box center [1023, 278] width 55 height 42
click at [1022, 132] on mat-icon "close" at bounding box center [1030, 132] width 21 height 21
